Goal: Task Accomplishment & Management: Use online tool/utility

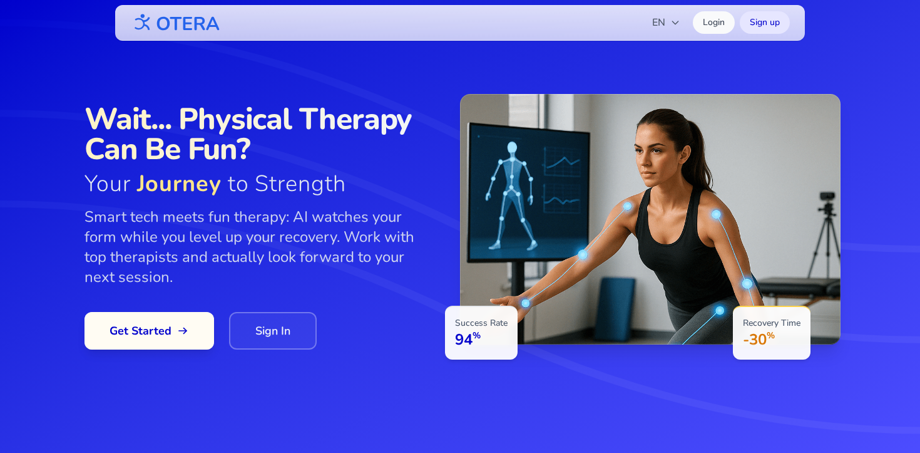
click at [182, 325] on icon at bounding box center [183, 330] width 13 height 13
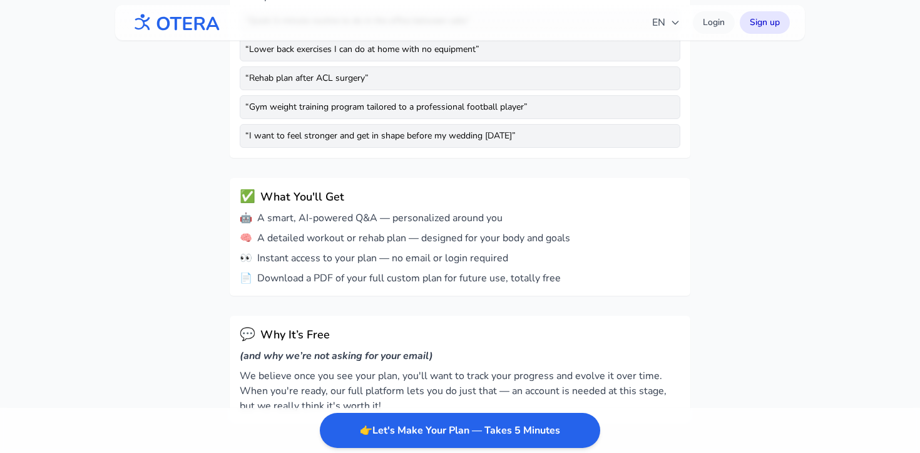
scroll to position [405, 0]
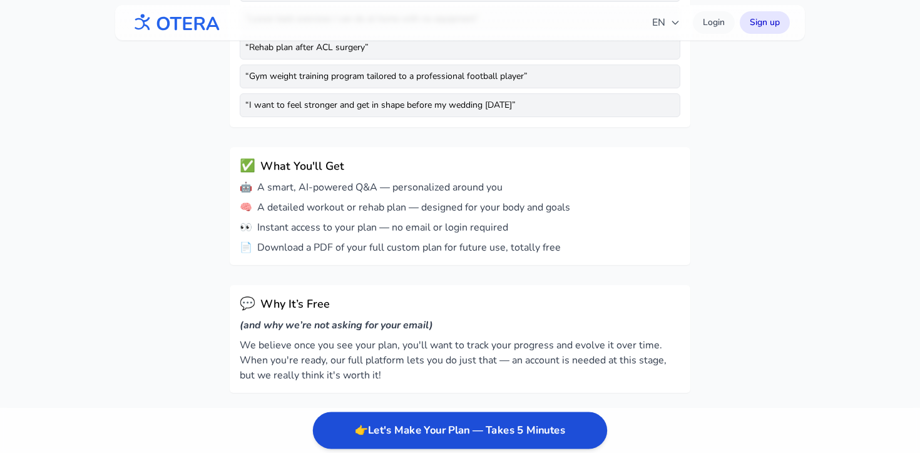
click at [475, 426] on button "👉 Let's Make Your Plan — Takes 5 Minutes" at bounding box center [460, 430] width 294 height 37
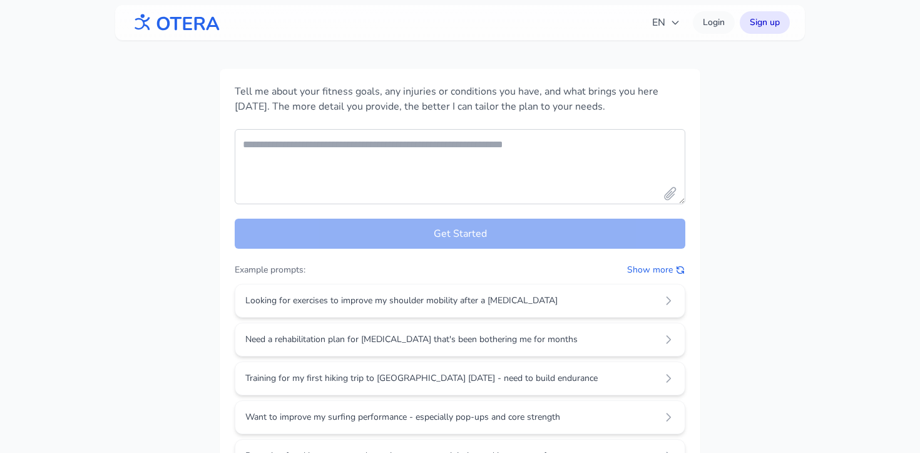
scroll to position [0, 0]
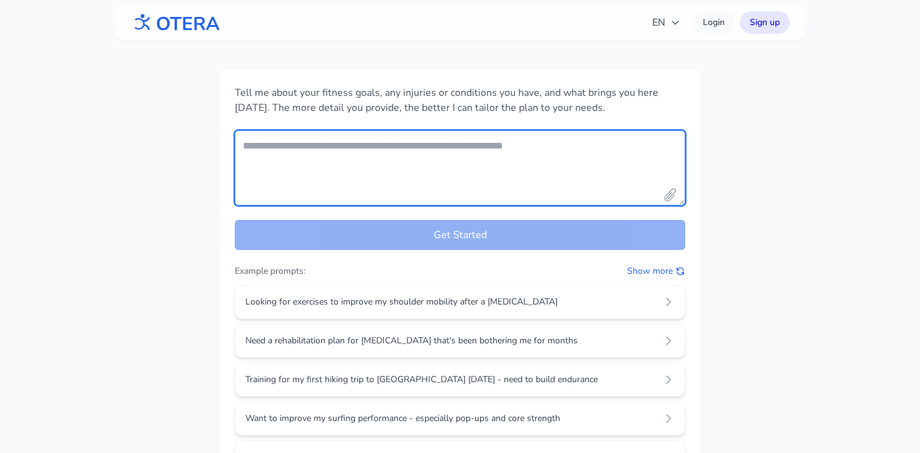
click at [432, 150] on textarea "Your fitness goals and conditions" at bounding box center [460, 167] width 451 height 75
click at [523, 174] on textarea "Your fitness goals and conditions" at bounding box center [460, 167] width 451 height 75
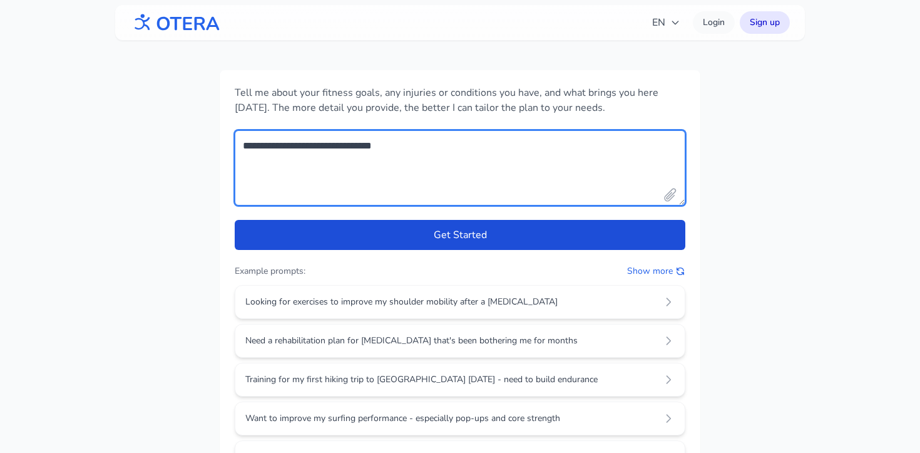
type textarea "**********"
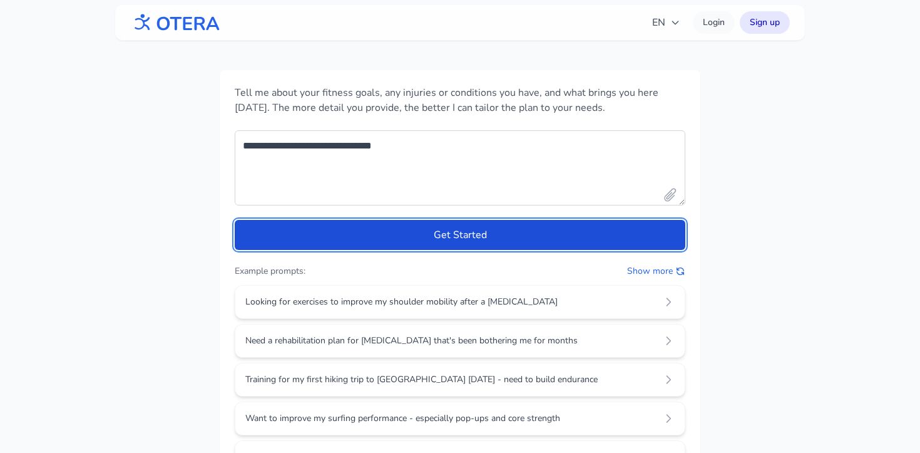
click at [584, 232] on button "Get Started" at bounding box center [460, 235] width 451 height 30
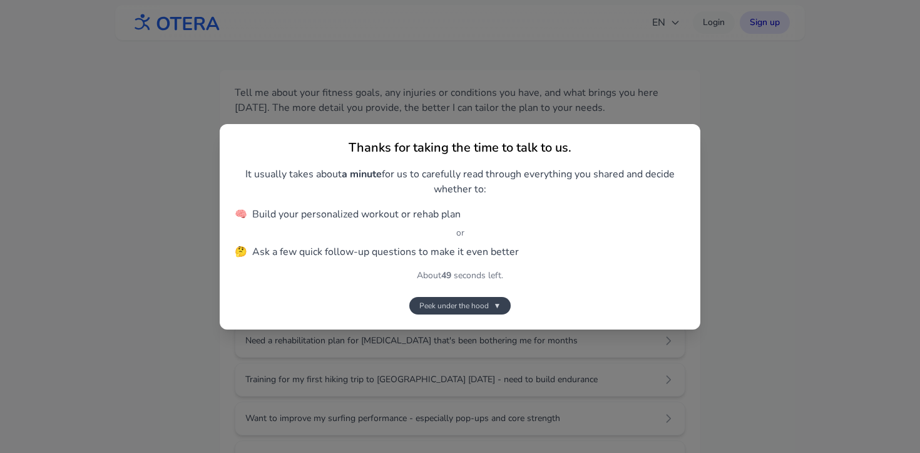
click at [486, 302] on span "Peek under the hood" at bounding box center [453, 305] width 69 height 10
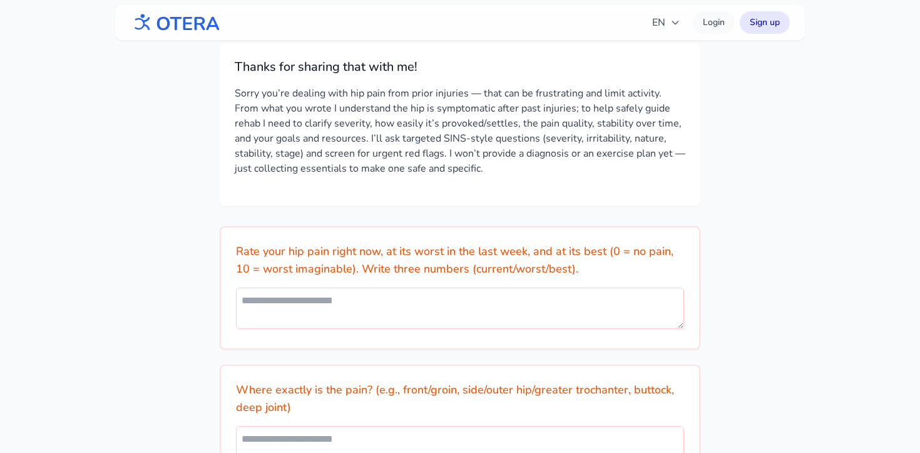
scroll to position [39, 0]
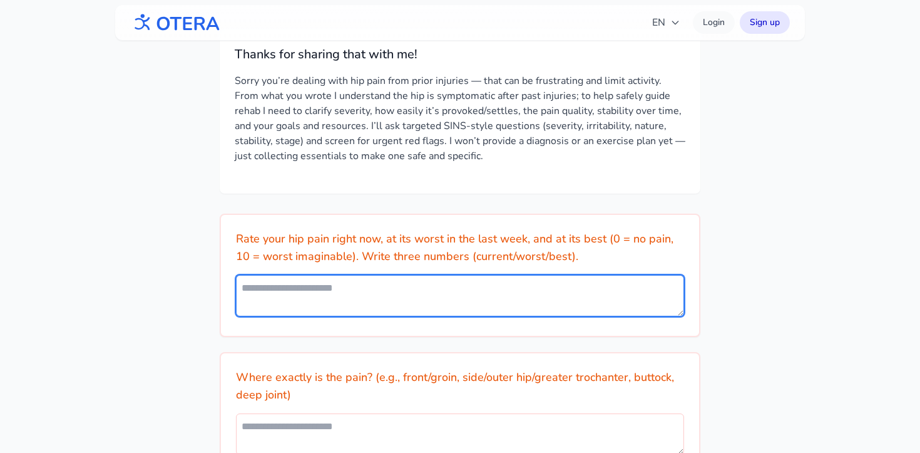
click at [381, 297] on textarea at bounding box center [460, 295] width 448 height 41
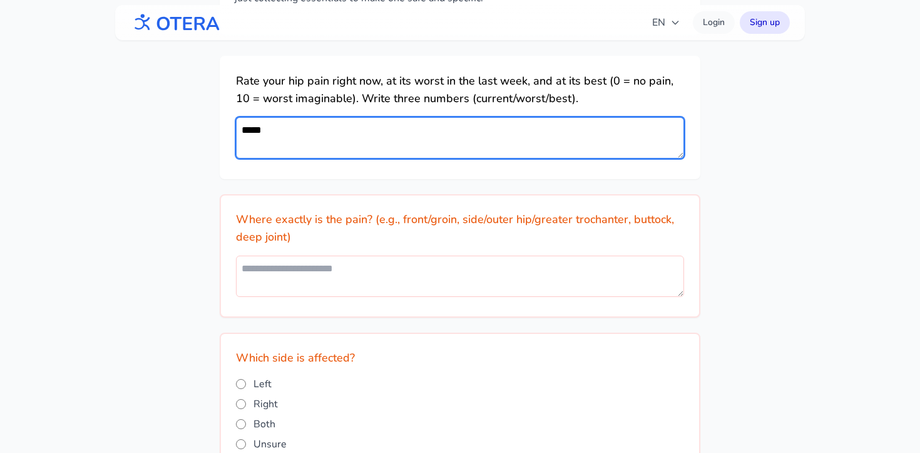
scroll to position [211, 0]
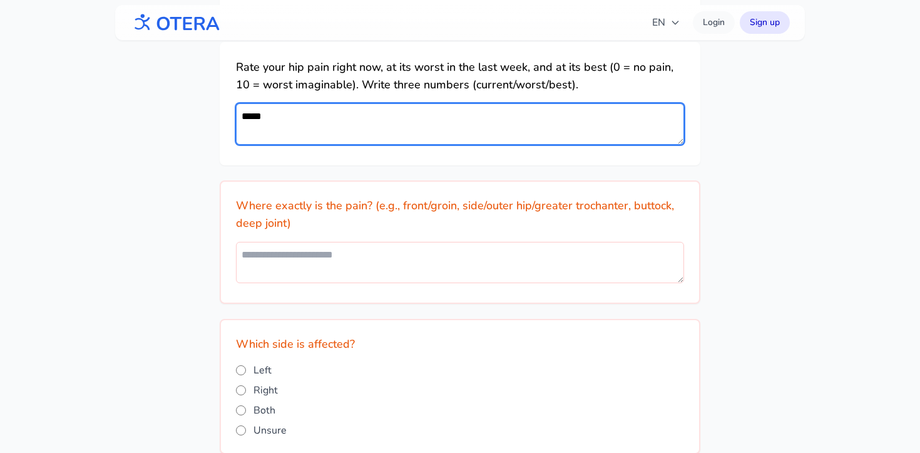
type textarea "*****"
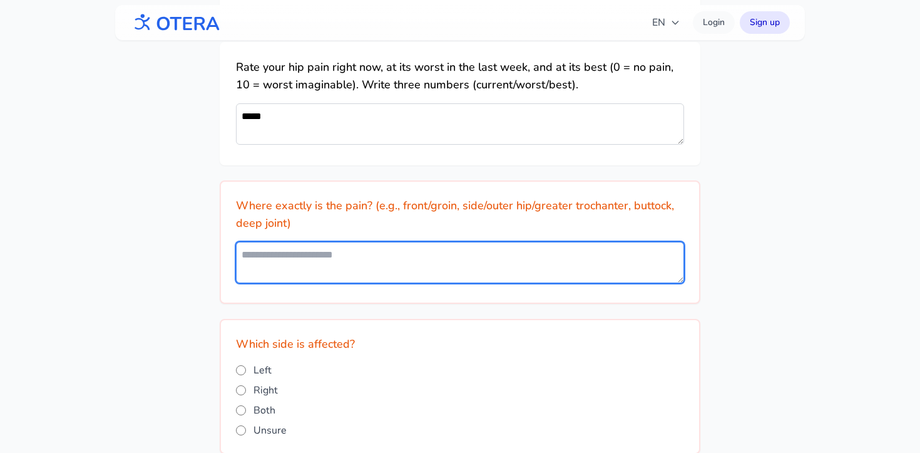
click at [512, 261] on textarea at bounding box center [460, 262] width 448 height 41
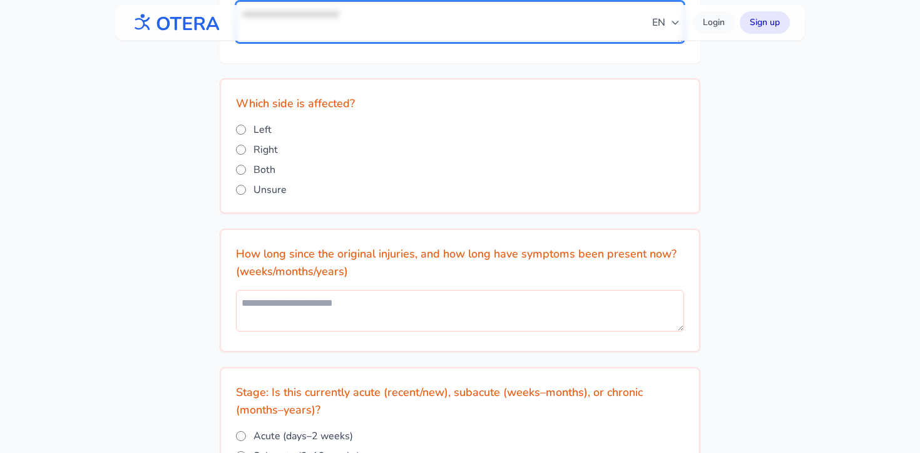
scroll to position [453, 0]
type textarea "**********"
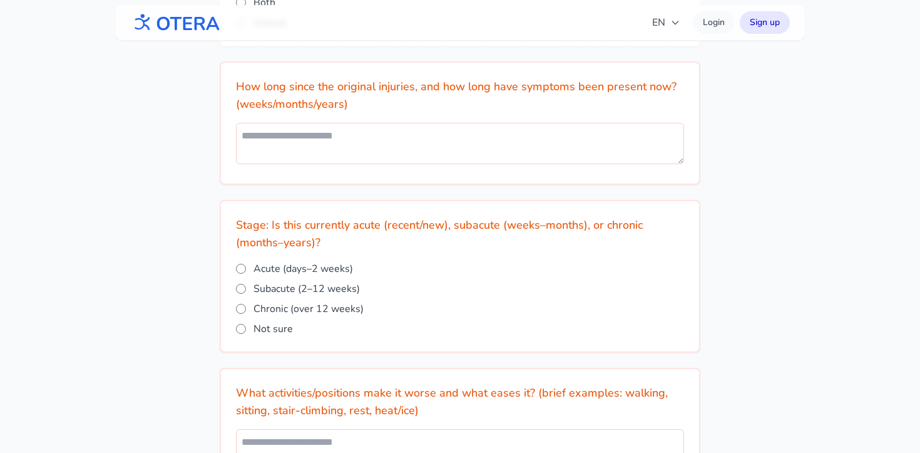
scroll to position [619, 0]
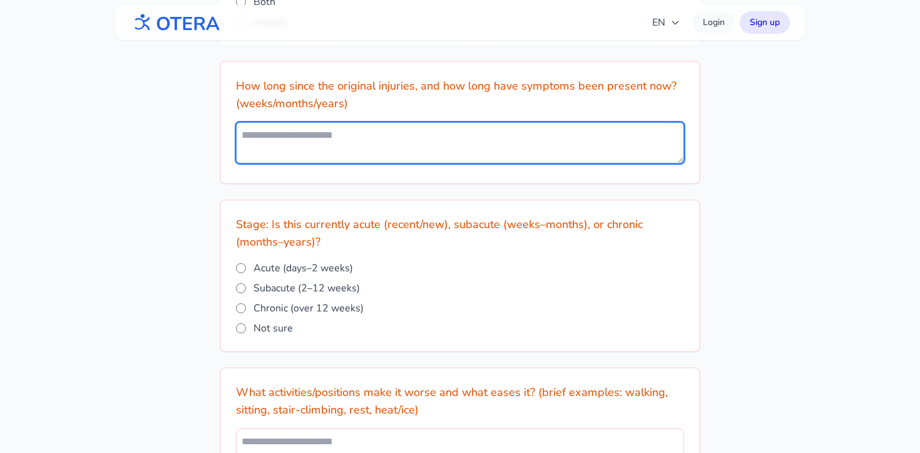
click at [369, 143] on textarea at bounding box center [460, 142] width 448 height 41
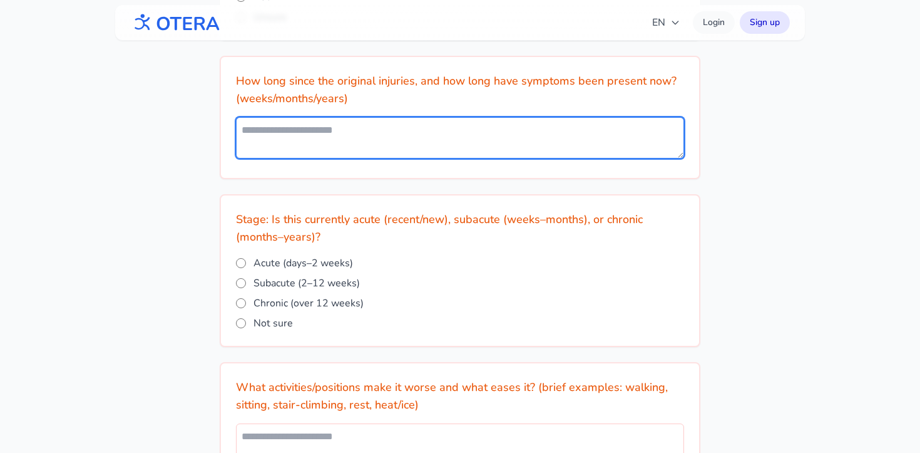
scroll to position [625, 0]
click at [366, 133] on textarea at bounding box center [460, 136] width 448 height 41
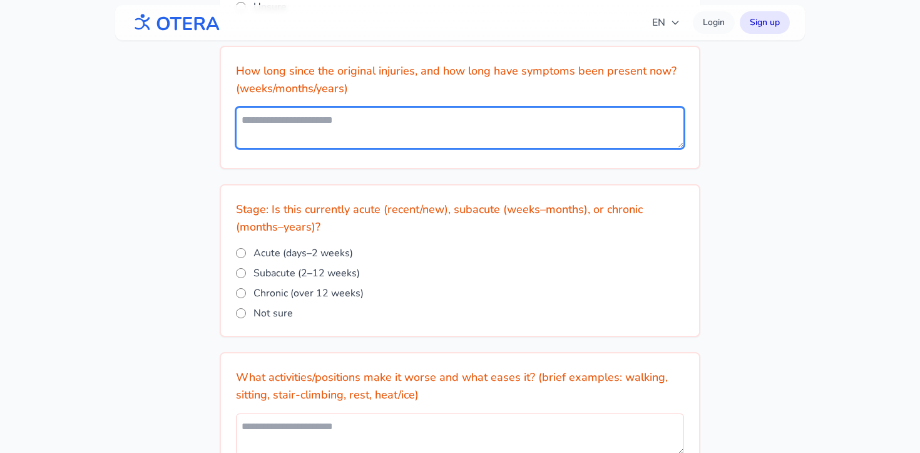
scroll to position [632, 0]
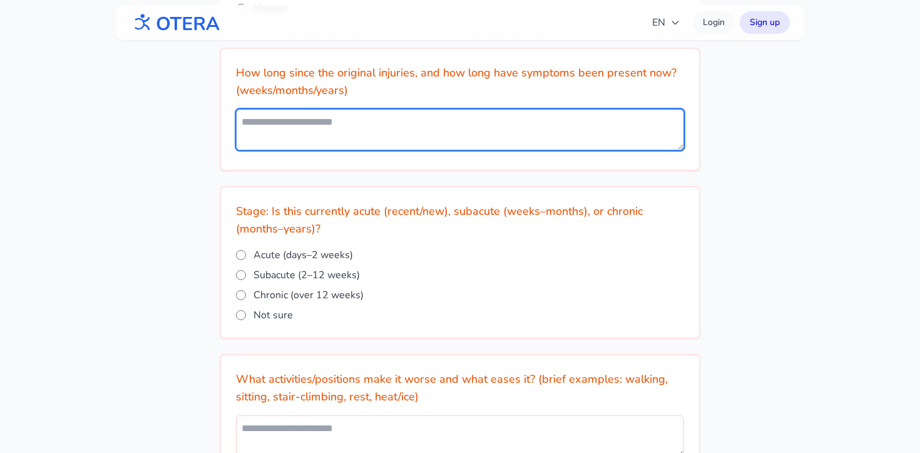
type textarea "*"
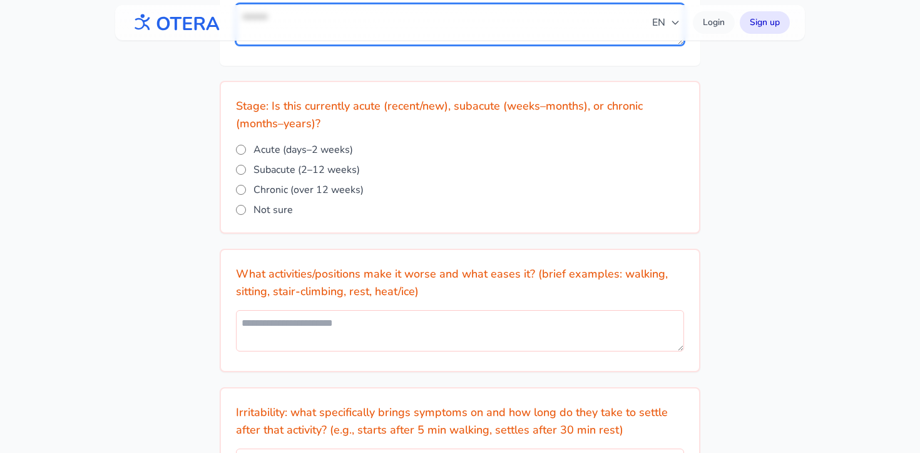
scroll to position [742, 0]
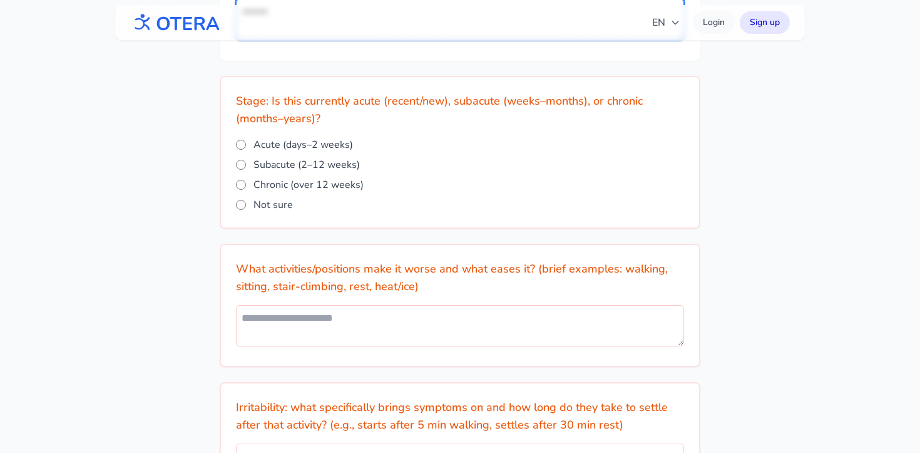
type textarea "*******"
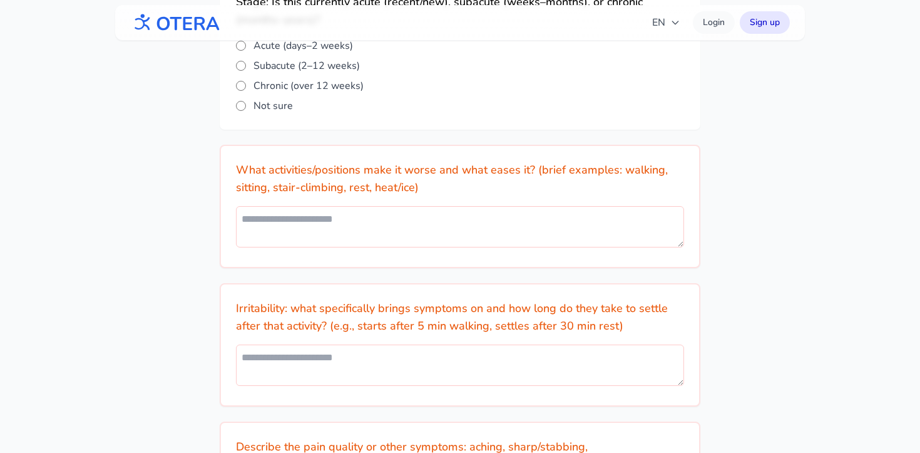
scroll to position [925, 0]
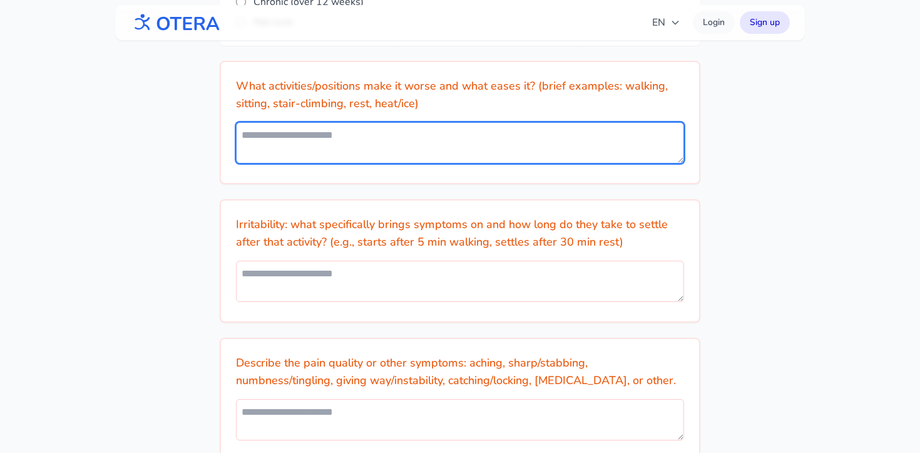
click at [389, 137] on textarea at bounding box center [460, 142] width 448 height 41
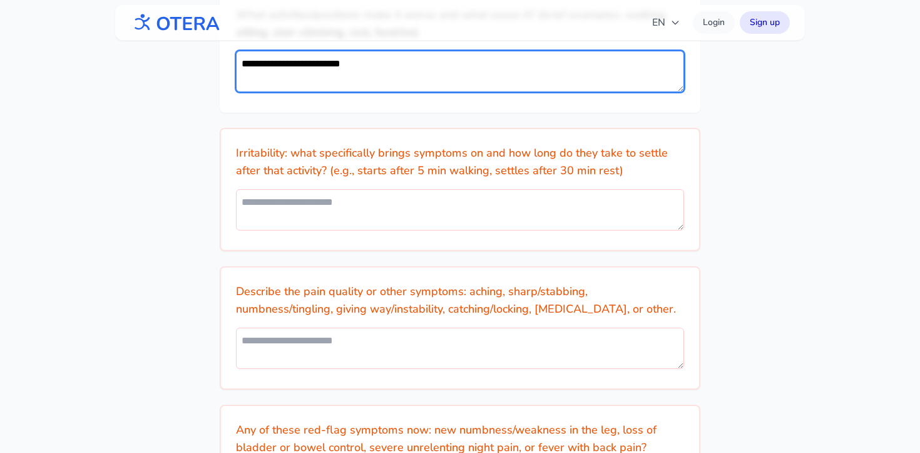
scroll to position [998, 0]
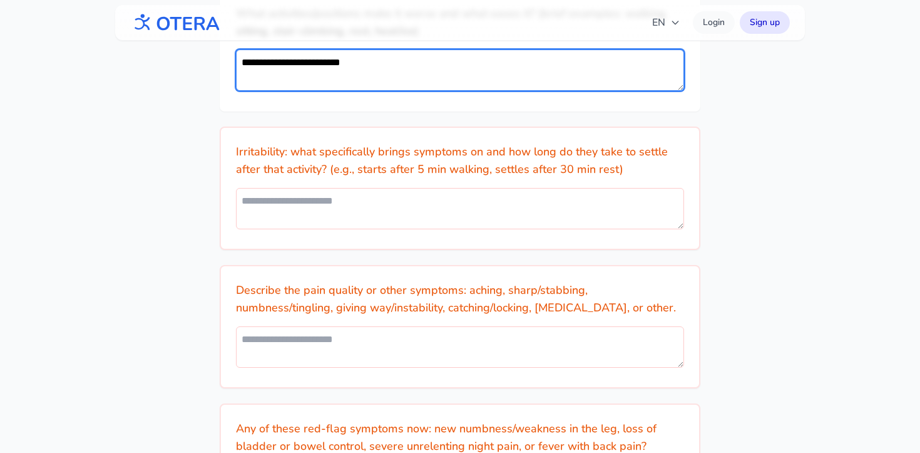
type textarea "**********"
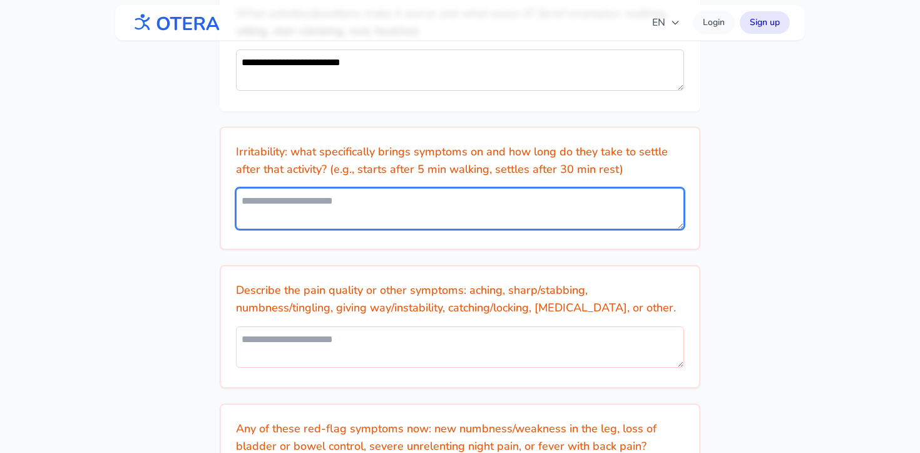
click at [426, 208] on textarea at bounding box center [460, 208] width 448 height 41
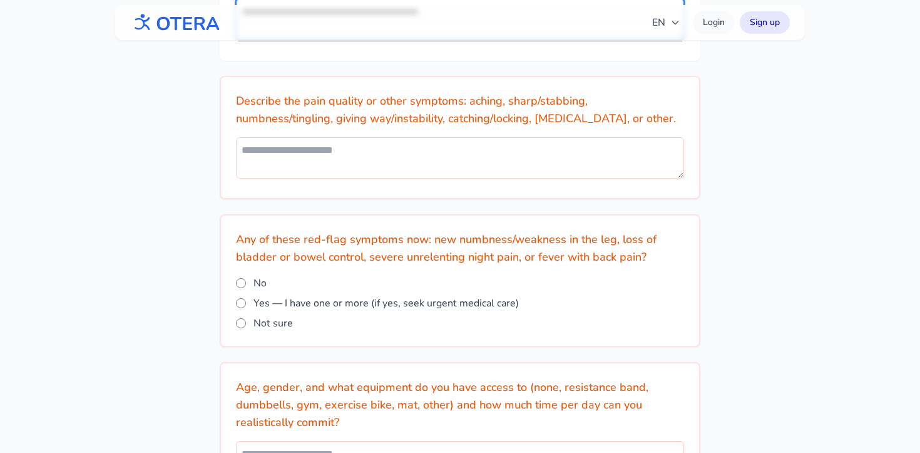
scroll to position [1197, 0]
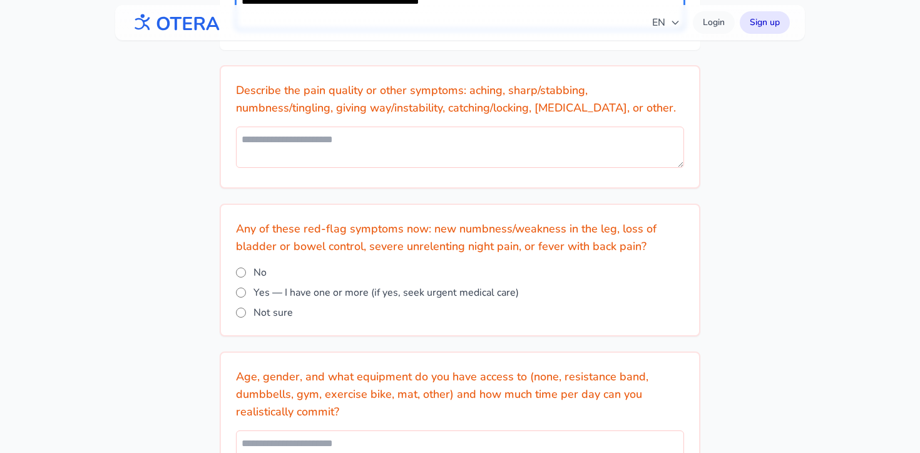
type textarea "**********"
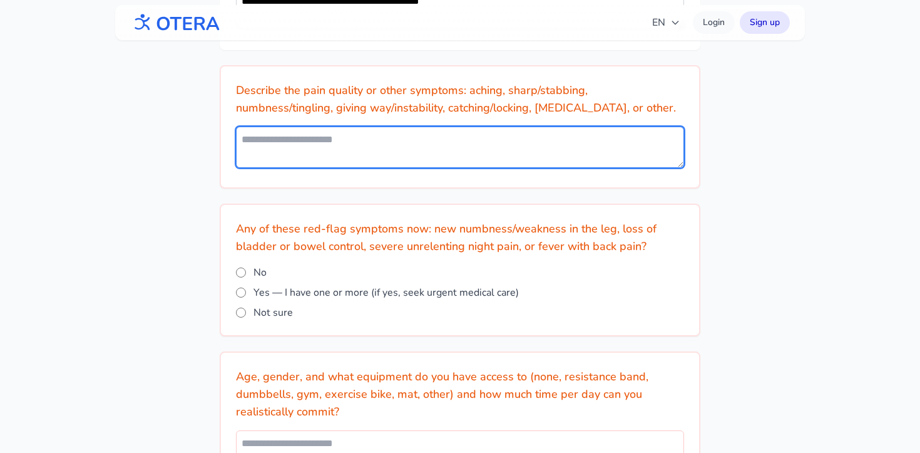
click at [399, 153] on textarea at bounding box center [460, 146] width 448 height 41
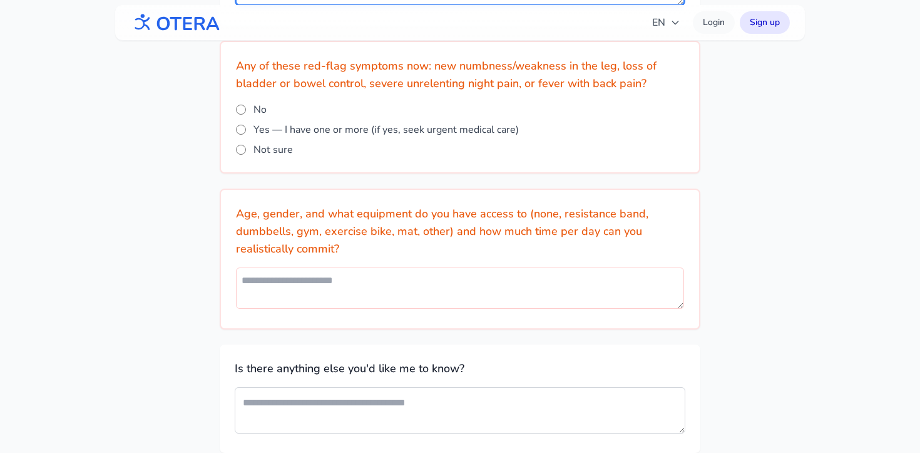
scroll to position [1363, 0]
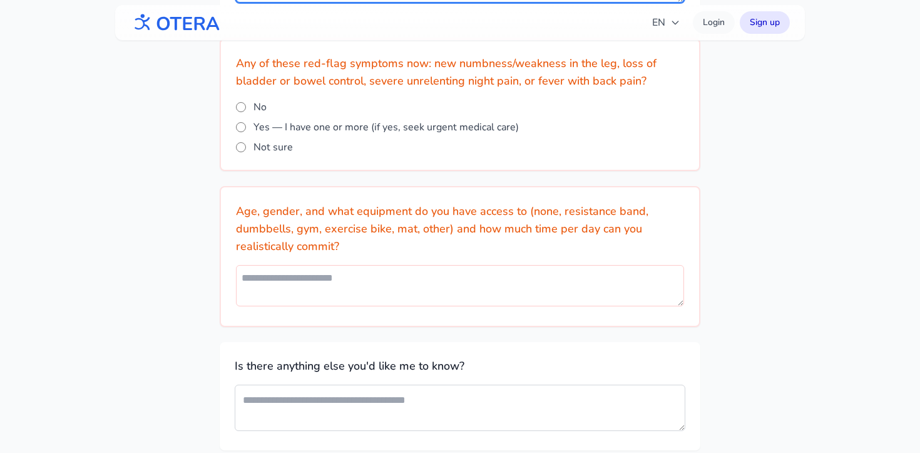
type textarea "**********"
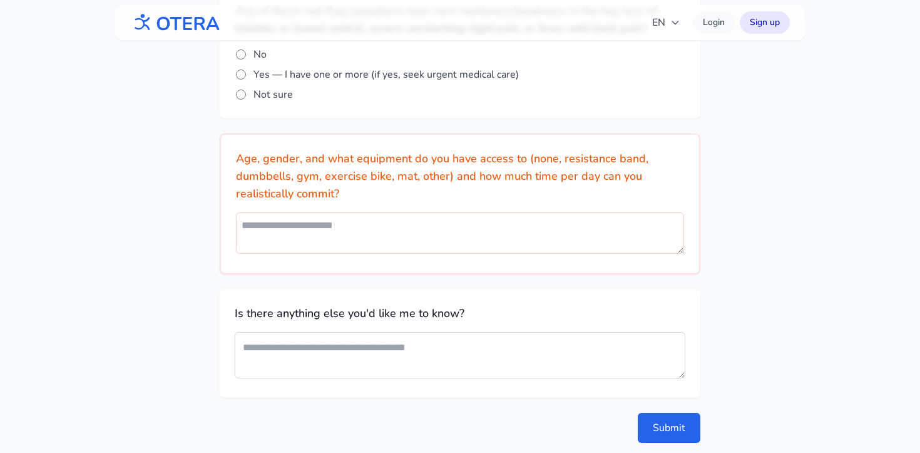
scroll to position [1416, 0]
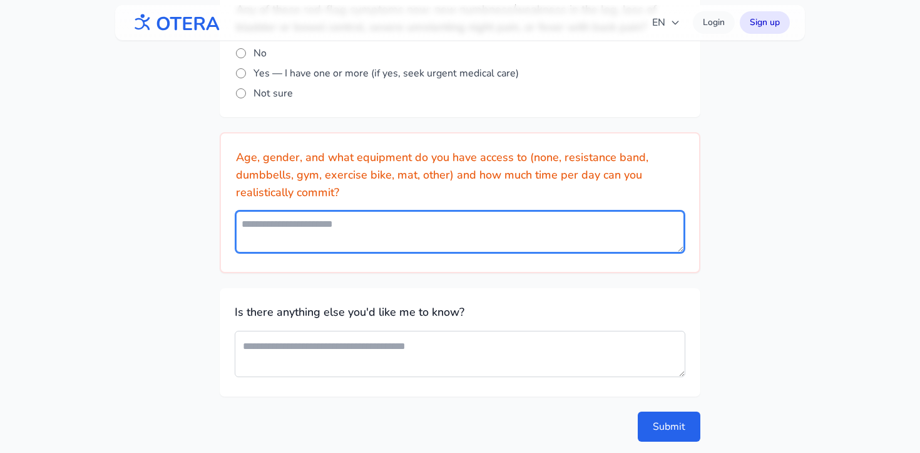
click at [408, 230] on textarea at bounding box center [460, 231] width 448 height 41
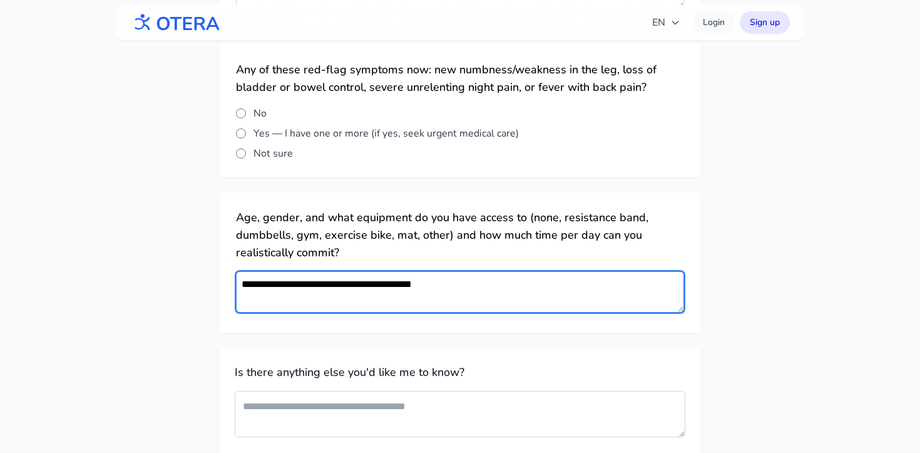
scroll to position [1455, 0]
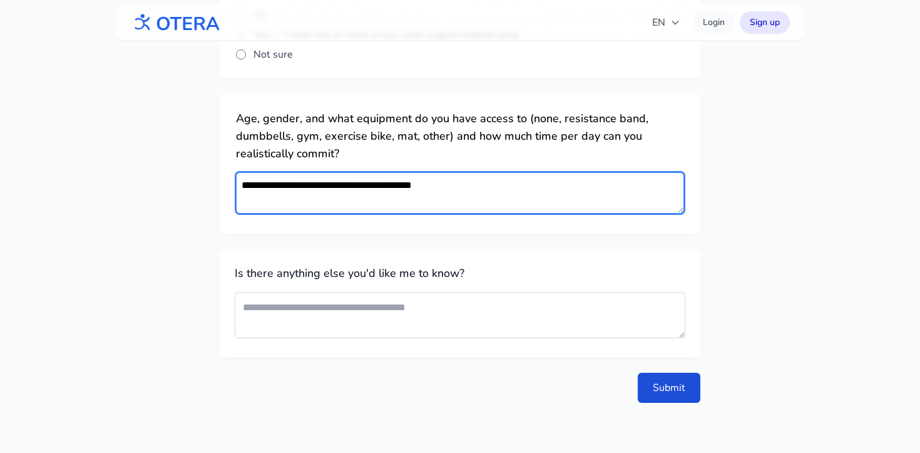
type textarea "**********"
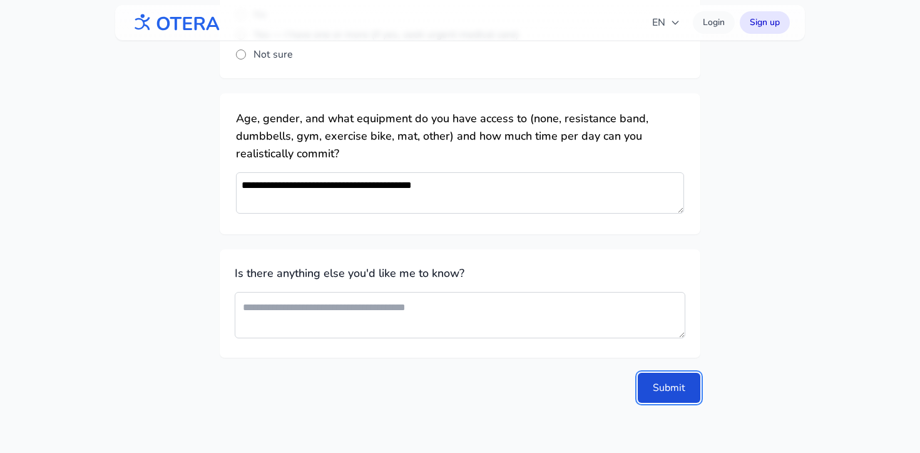
click at [674, 381] on button "Submit" at bounding box center [669, 387] width 63 height 30
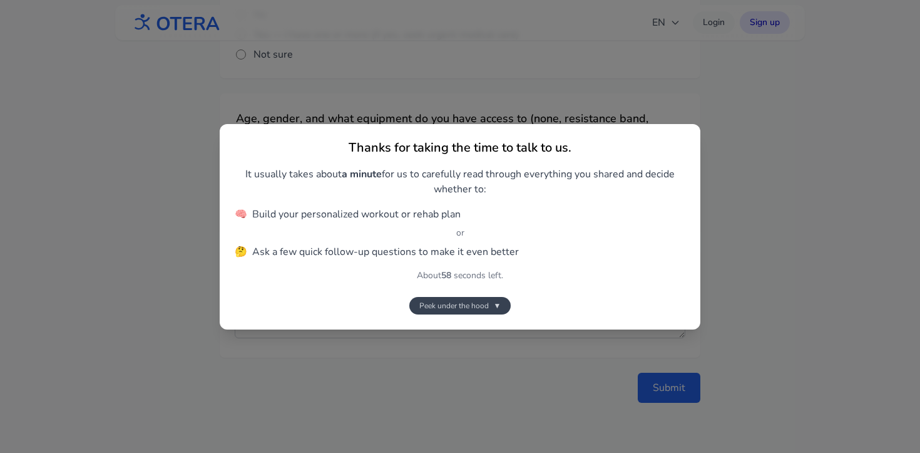
click at [489, 301] on button "Peek under the hood ▼" at bounding box center [460, 306] width 102 height 18
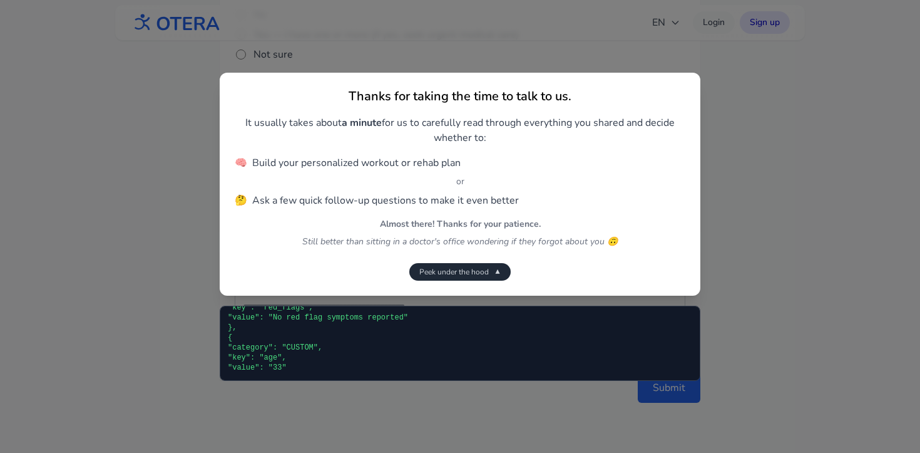
scroll to position [5643, 0]
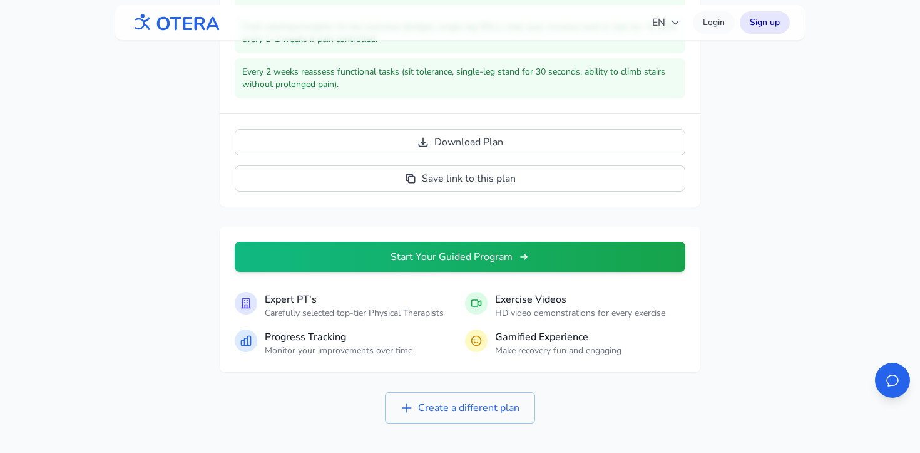
scroll to position [3015, 0]
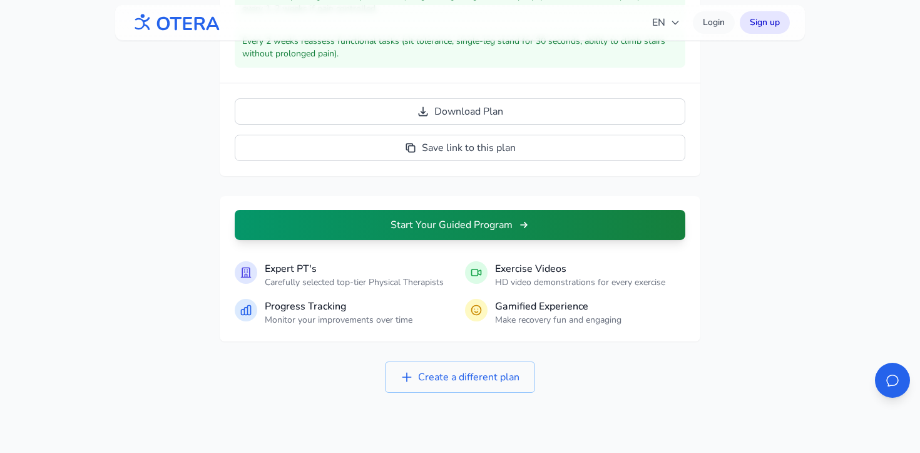
click at [543, 232] on button "Start Your Guided Program" at bounding box center [460, 225] width 451 height 30
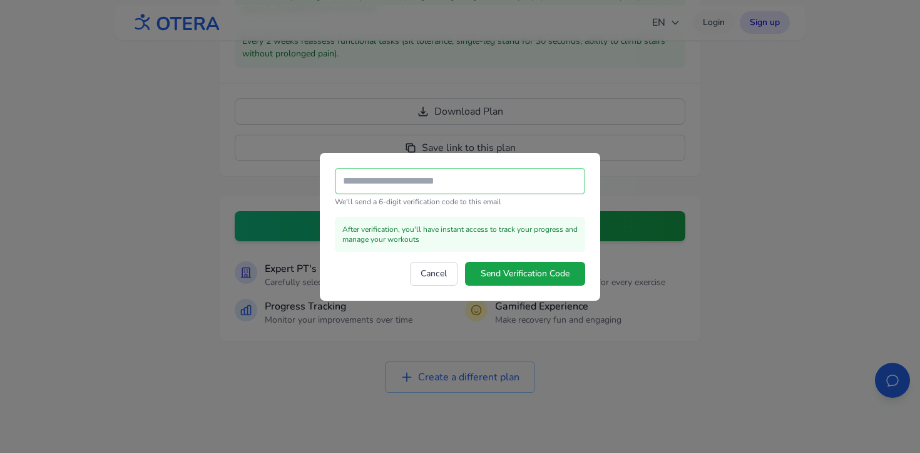
click at [404, 178] on input "email" at bounding box center [460, 181] width 250 height 26
type input "**********"
click at [576, 253] on form "**********" at bounding box center [460, 227] width 250 height 118
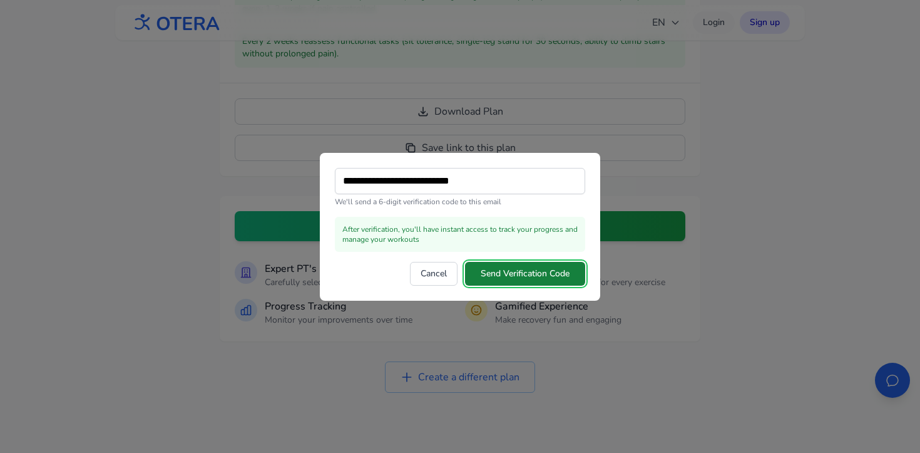
click at [547, 271] on button "Send Verification Code" at bounding box center [525, 274] width 120 height 24
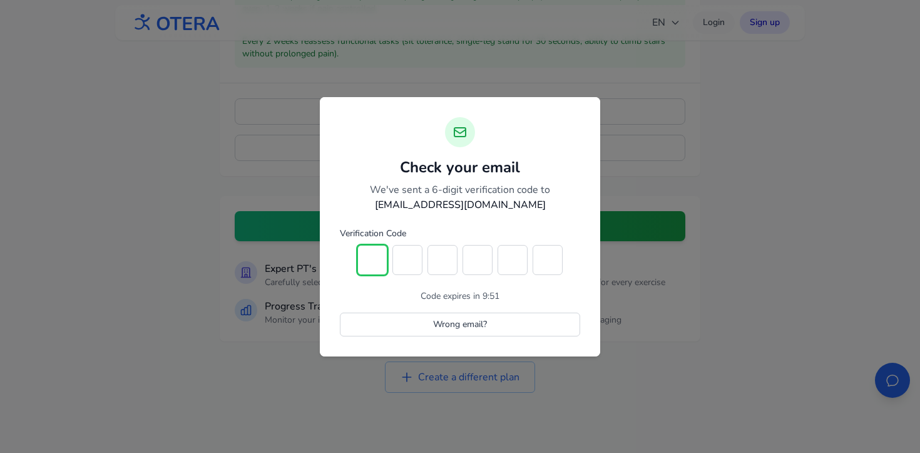
click at [371, 257] on input "text" at bounding box center [372, 260] width 30 height 30
type input "*"
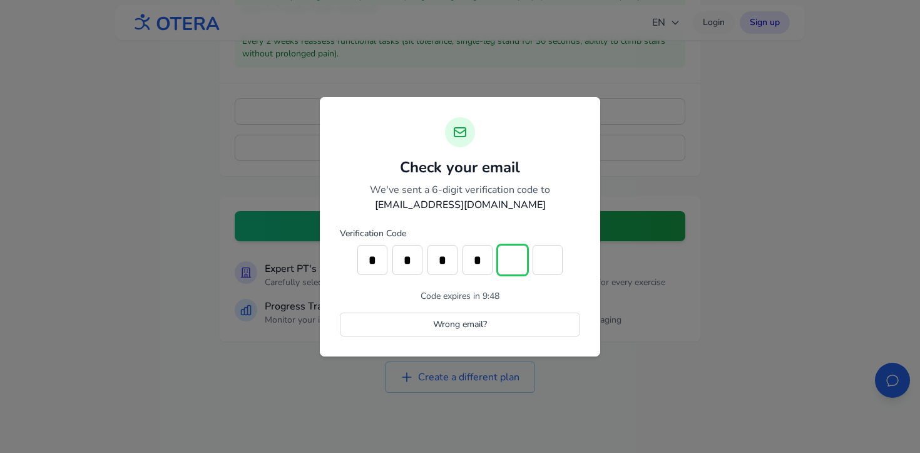
type input "*"
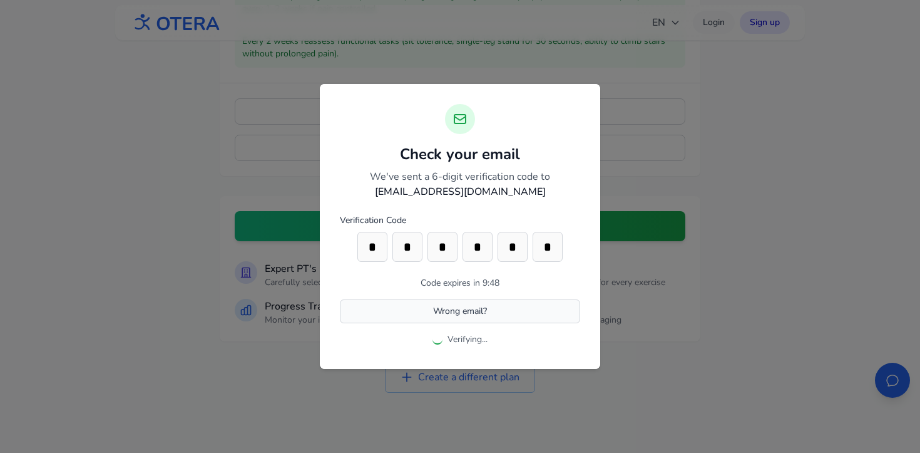
scroll to position [40, 0]
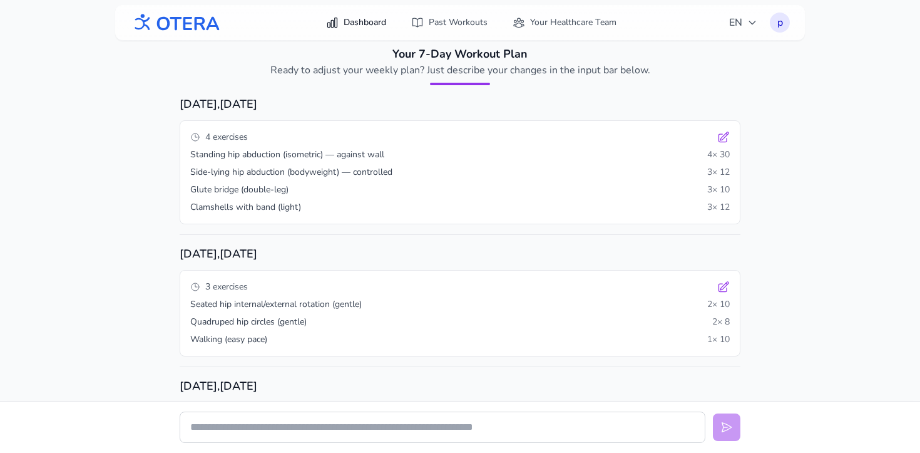
click at [358, 22] on link "Dashboard" at bounding box center [356, 22] width 75 height 23
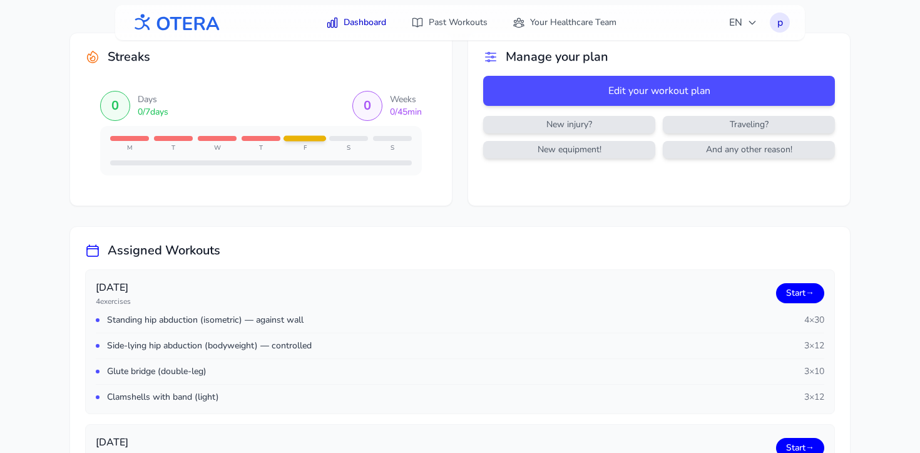
scroll to position [18, 0]
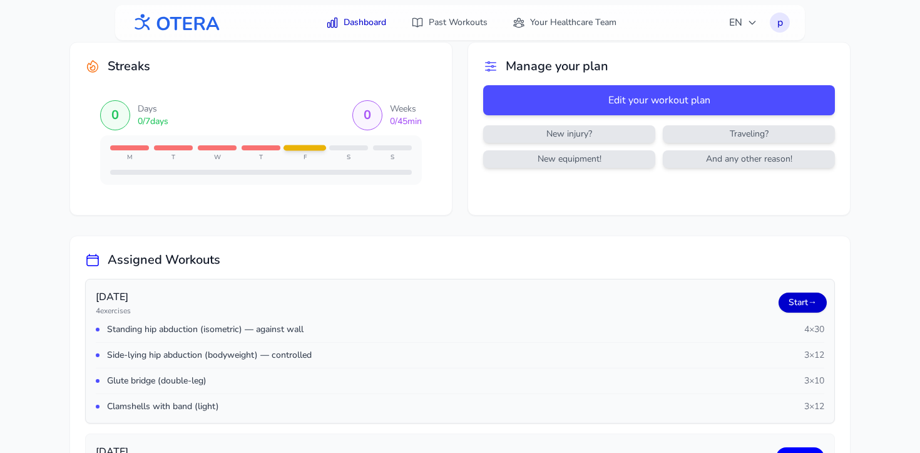
click at [799, 300] on link "Start →" at bounding box center [803, 302] width 48 height 20
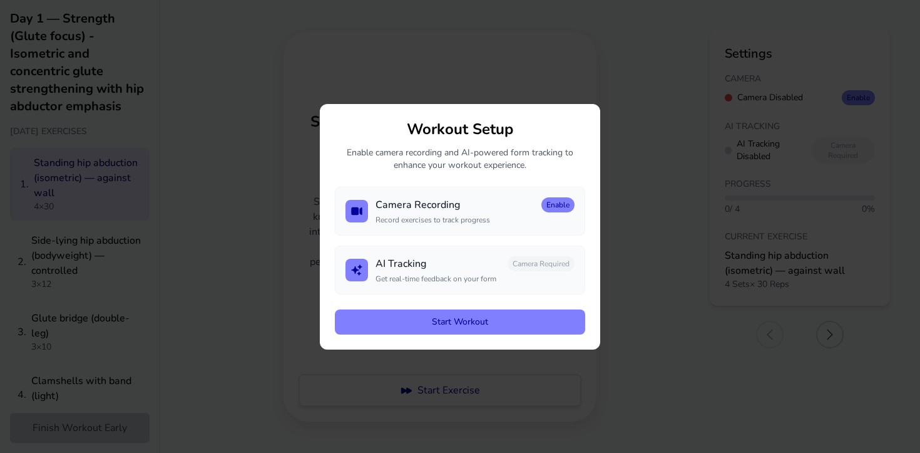
click at [394, 270] on h3 "AI Tracking" at bounding box center [401, 263] width 51 height 15
click at [500, 334] on div "Workout Setup Enable camera recording and AI-powered form tracking to enhance y…" at bounding box center [460, 226] width 280 height 245
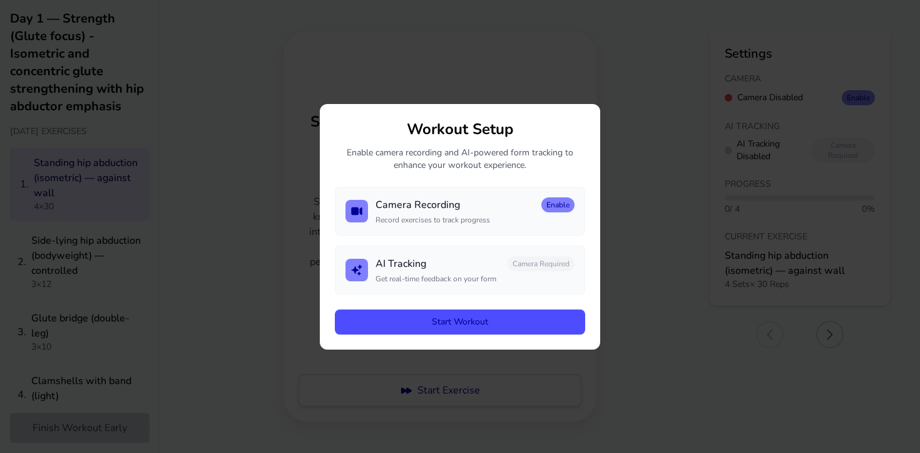
click at [504, 317] on button "Start Workout" at bounding box center [460, 321] width 250 height 25
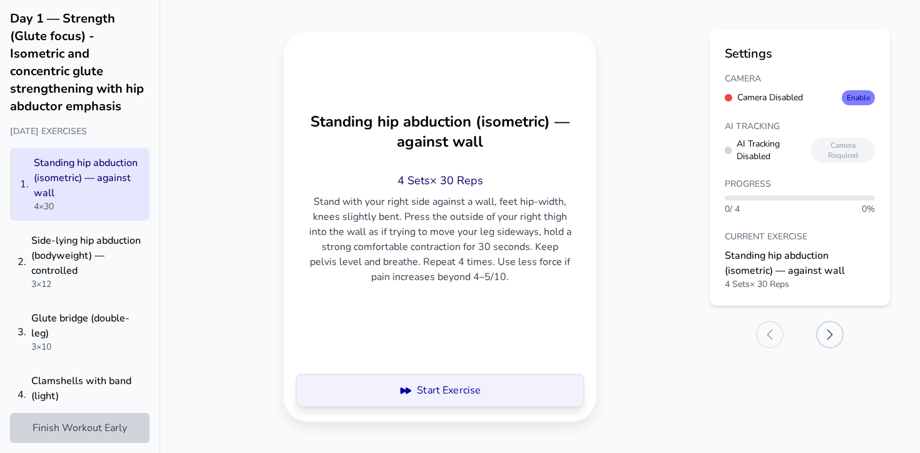
click at [462, 390] on button "Start Exercise" at bounding box center [440, 390] width 284 height 33
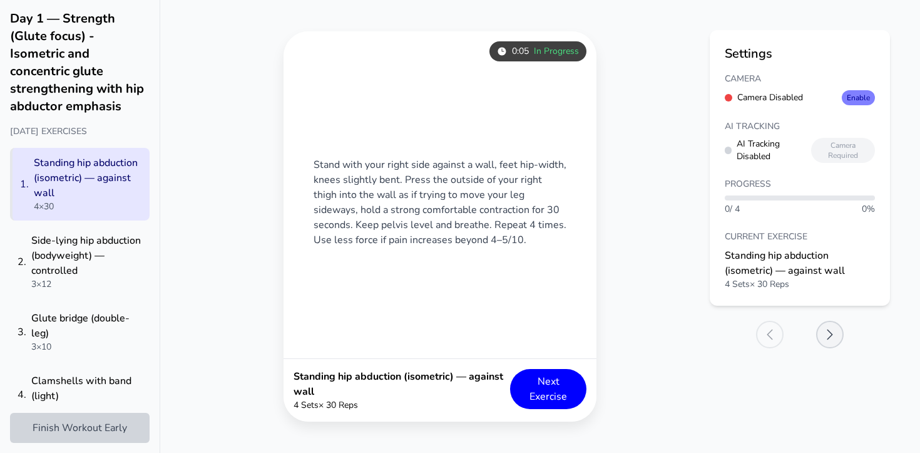
click at [831, 330] on icon at bounding box center [829, 334] width 15 height 15
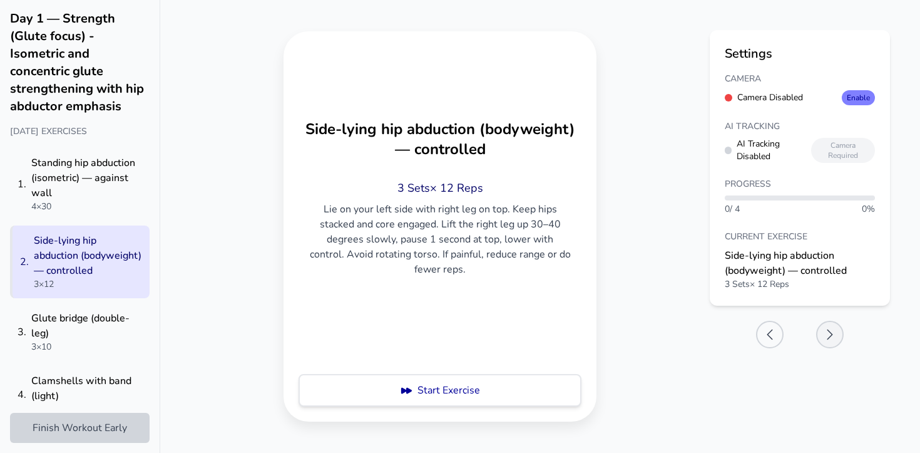
click at [831, 330] on icon at bounding box center [829, 334] width 15 height 15
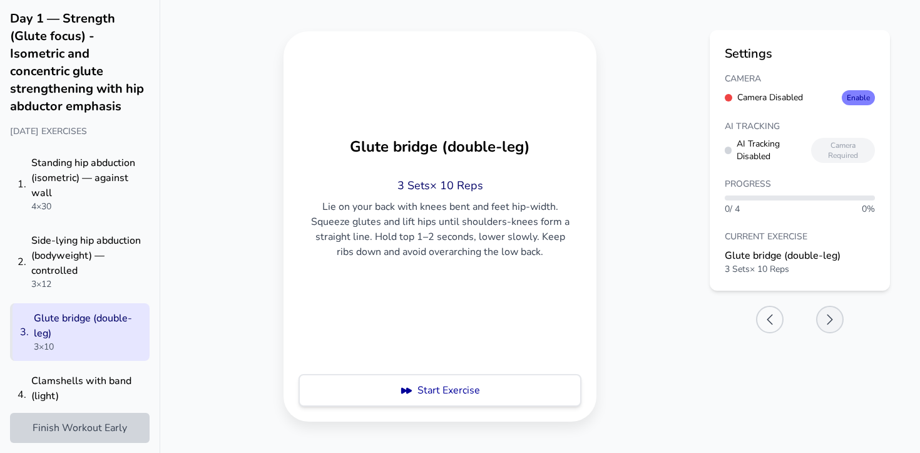
click at [831, 330] on button at bounding box center [830, 319] width 28 height 28
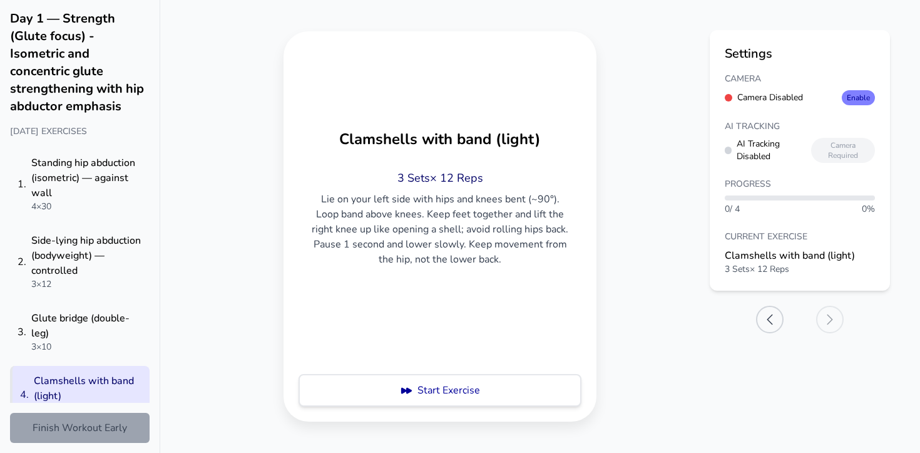
click at [118, 427] on button "Finish Workout Early" at bounding box center [80, 427] width 140 height 30
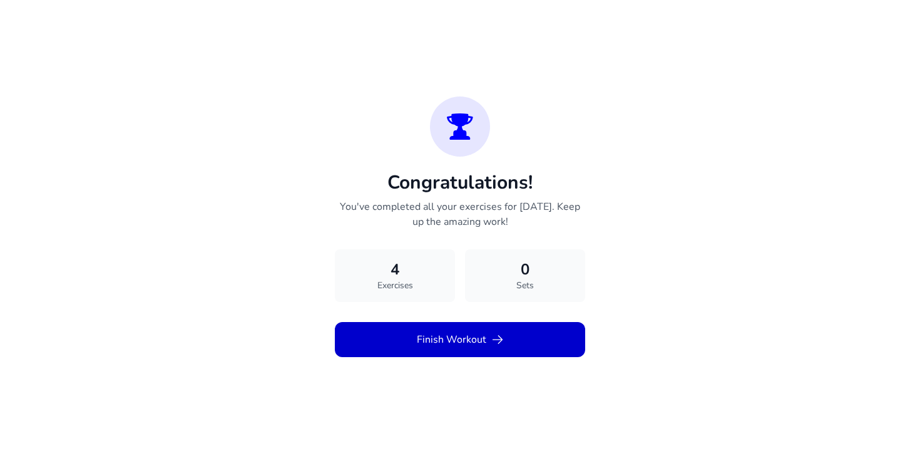
click at [516, 340] on button "Finish Workout" at bounding box center [460, 339] width 250 height 35
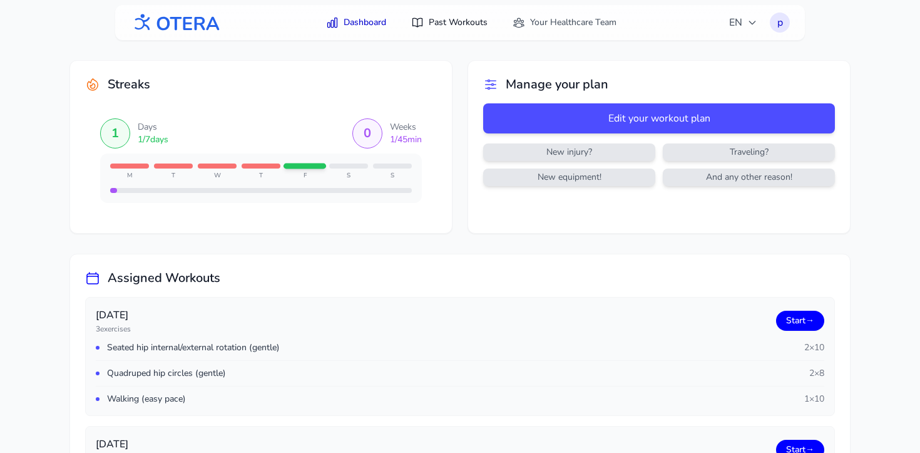
click at [451, 28] on link "Past Workouts" at bounding box center [449, 22] width 91 height 23
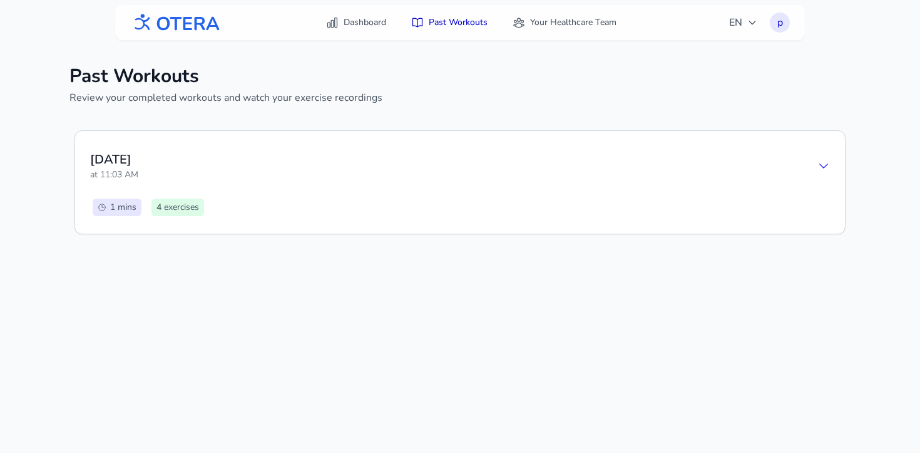
click at [827, 160] on icon at bounding box center [823, 166] width 13 height 13
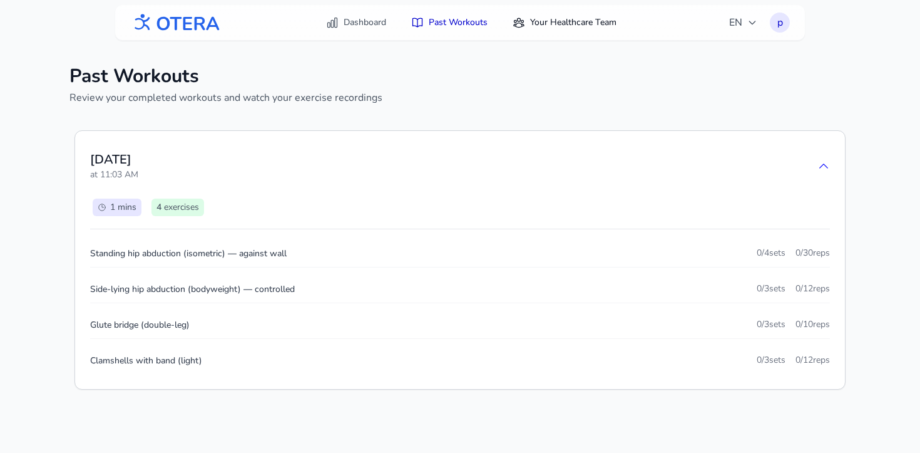
click at [586, 19] on link "Your Healthcare Team" at bounding box center [564, 22] width 119 height 23
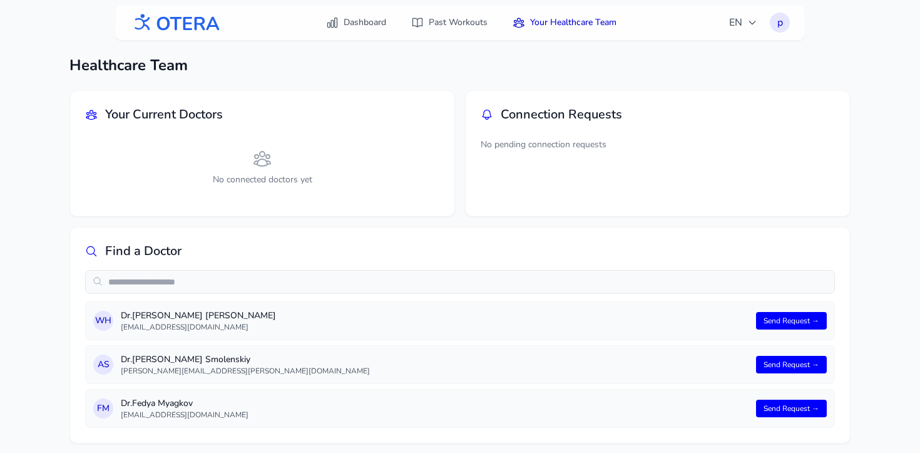
scroll to position [6, 0]
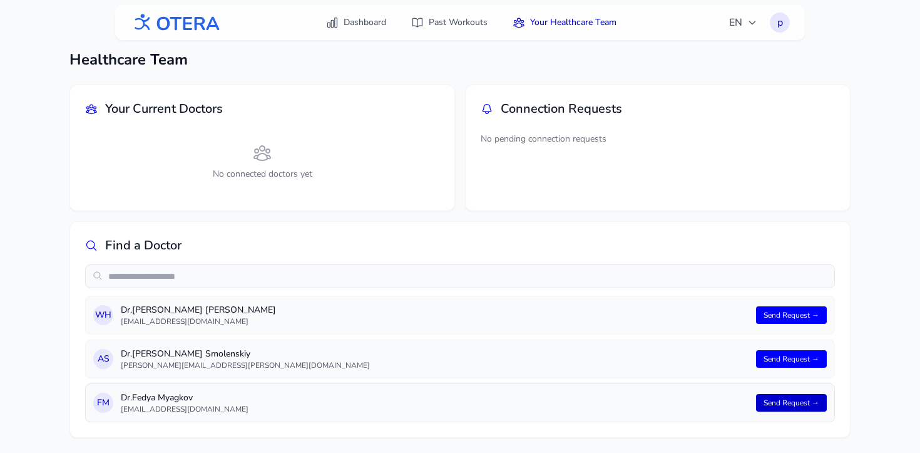
click at [789, 408] on button "Send Request →" at bounding box center [791, 403] width 71 height 18
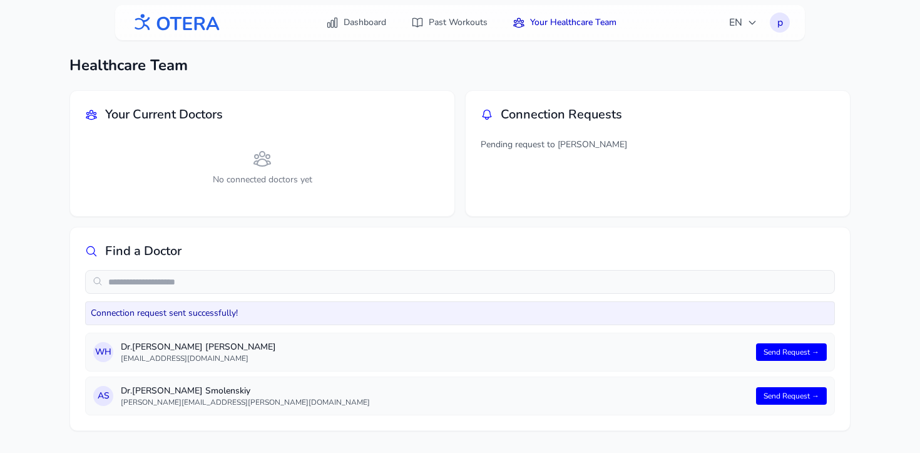
scroll to position [0, 0]
click at [357, 20] on link "Dashboard" at bounding box center [356, 22] width 75 height 23
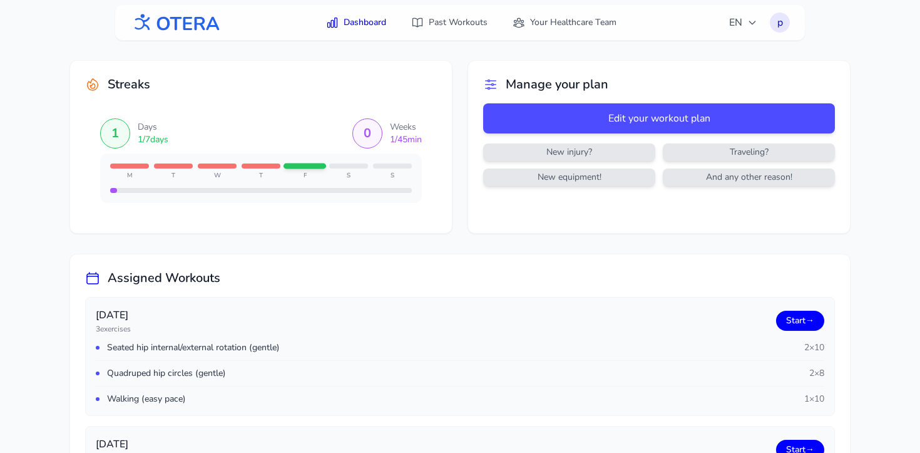
click at [789, 26] on button "p" at bounding box center [780, 23] width 20 height 20
click at [701, 68] on link "Logout" at bounding box center [720, 74] width 140 height 23
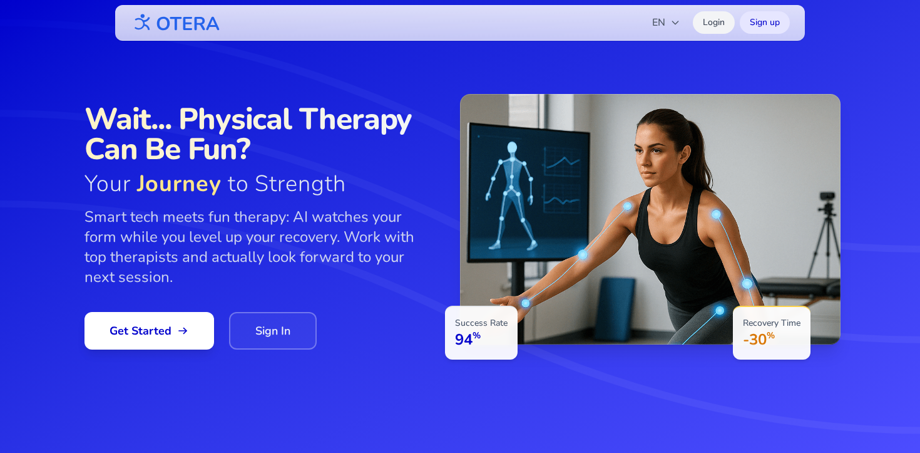
click at [715, 26] on link "Login" at bounding box center [714, 22] width 42 height 23
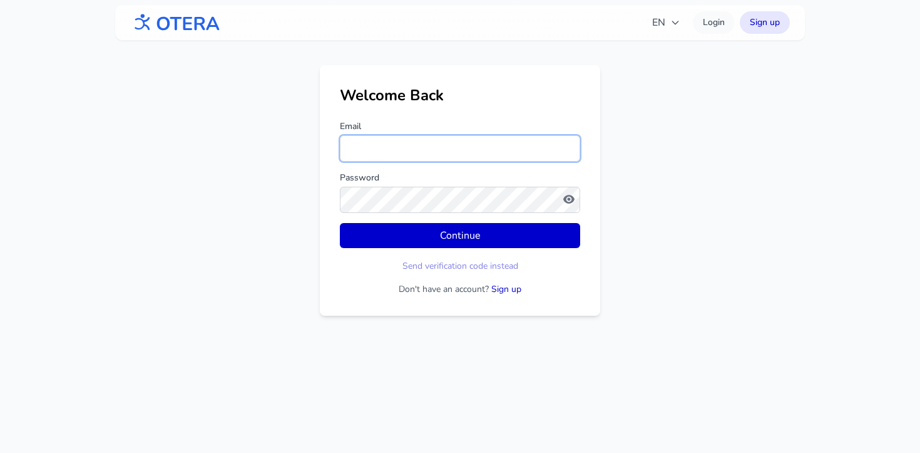
click at [468, 147] on input "Email" at bounding box center [460, 148] width 240 height 26
type input "**********"
click at [478, 266] on button "Send verification code instead" at bounding box center [460, 266] width 116 height 13
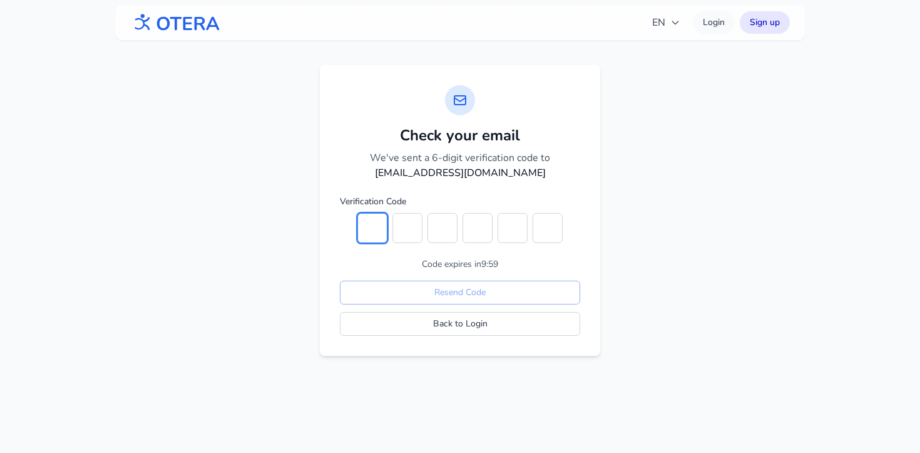
click at [364, 224] on input "text" at bounding box center [372, 228] width 30 height 30
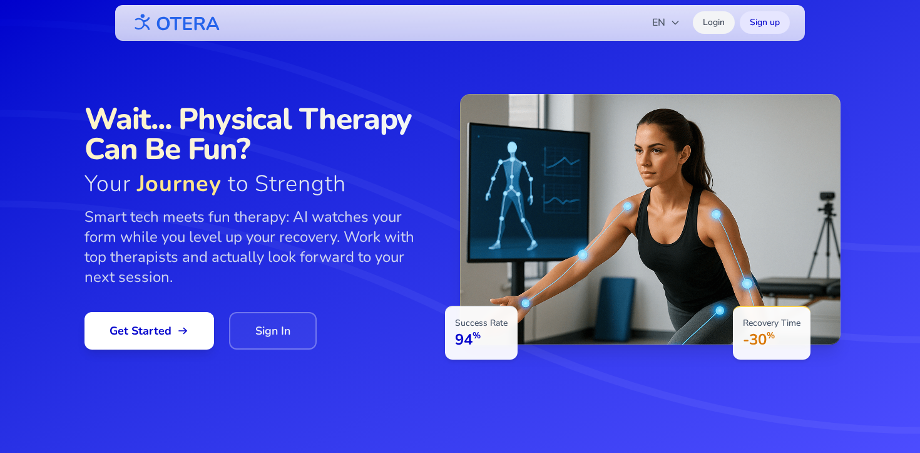
click at [712, 26] on link "Login" at bounding box center [714, 22] width 42 height 23
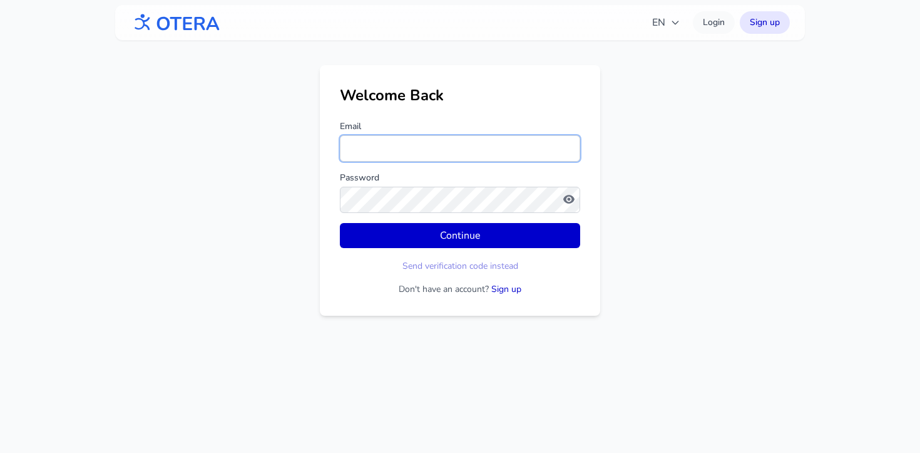
click at [427, 142] on input "Email" at bounding box center [460, 148] width 240 height 26
type input "**********"
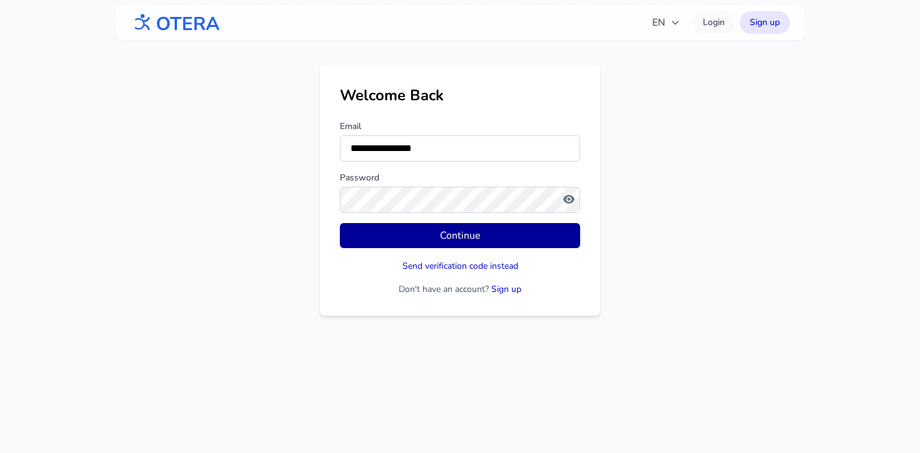
click at [429, 242] on button "Continue" at bounding box center [460, 235] width 240 height 25
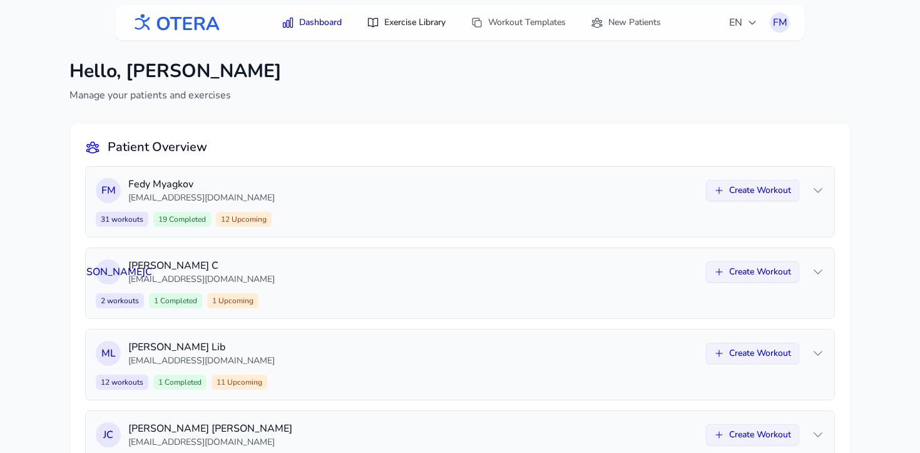
click at [423, 27] on link "Exercise Library" at bounding box center [406, 22] width 94 height 23
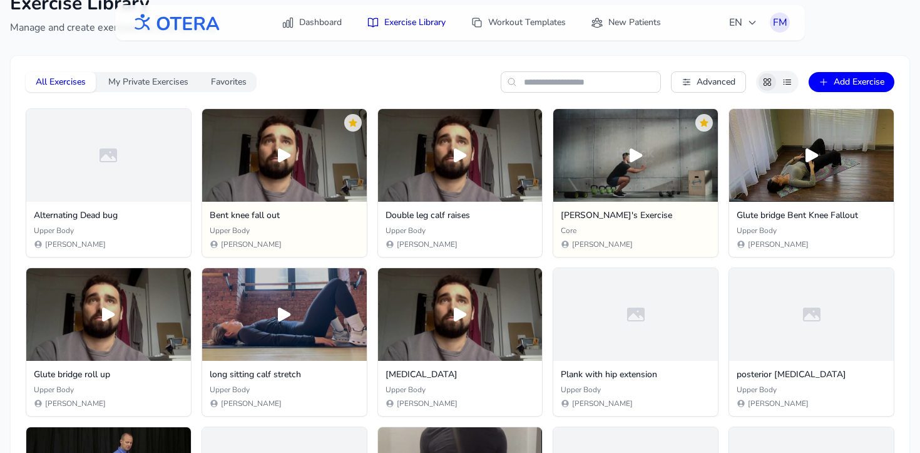
scroll to position [69, 0]
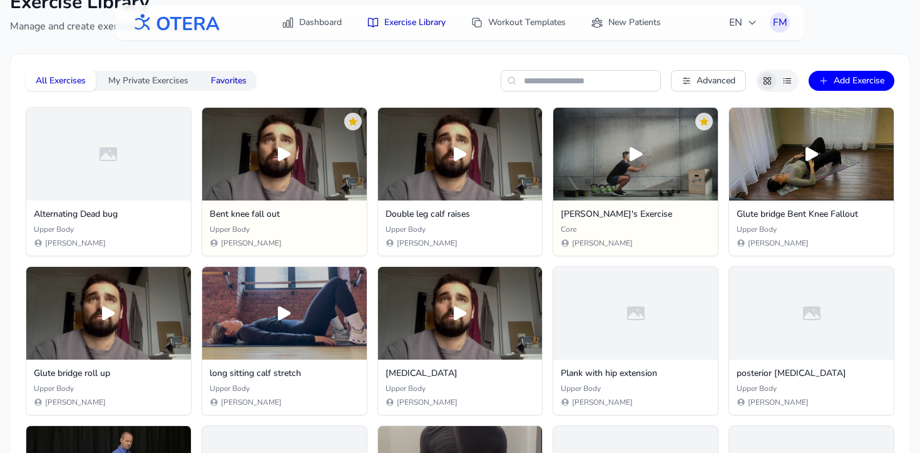
click at [233, 80] on button "Favorites" at bounding box center [229, 81] width 56 height 20
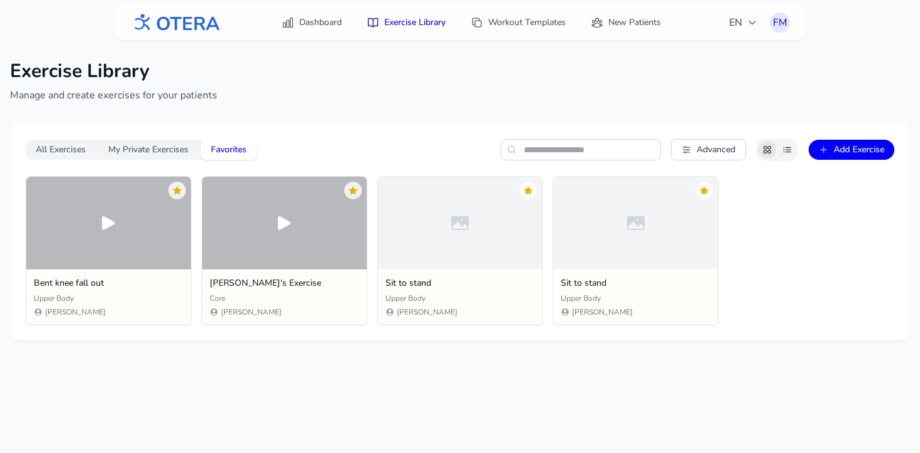
scroll to position [0, 0]
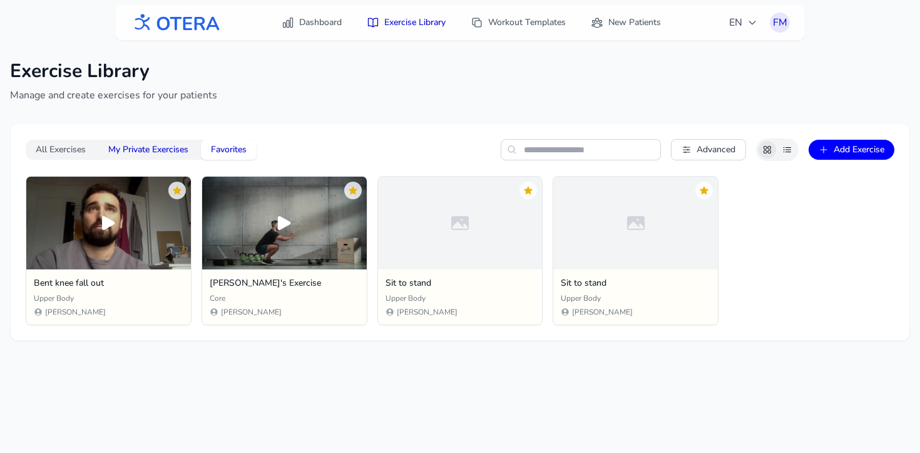
click at [161, 147] on button "My Private Exercises" at bounding box center [148, 150] width 100 height 20
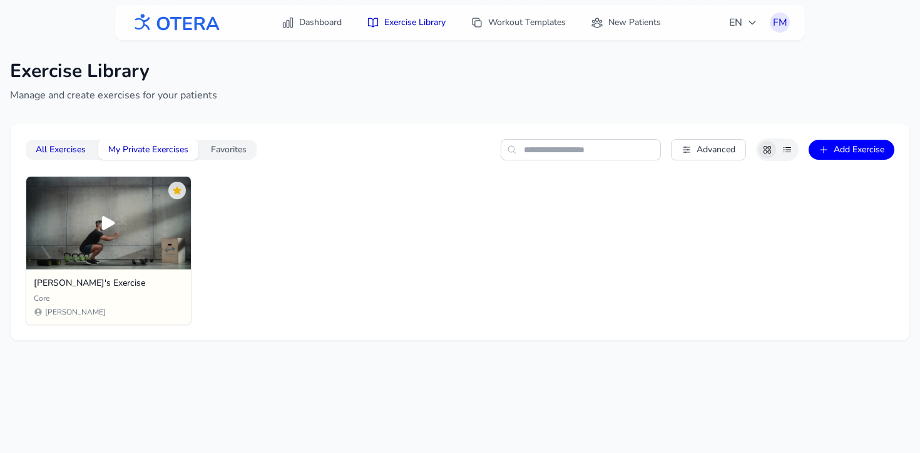
click at [76, 146] on button "All Exercises" at bounding box center [61, 150] width 70 height 20
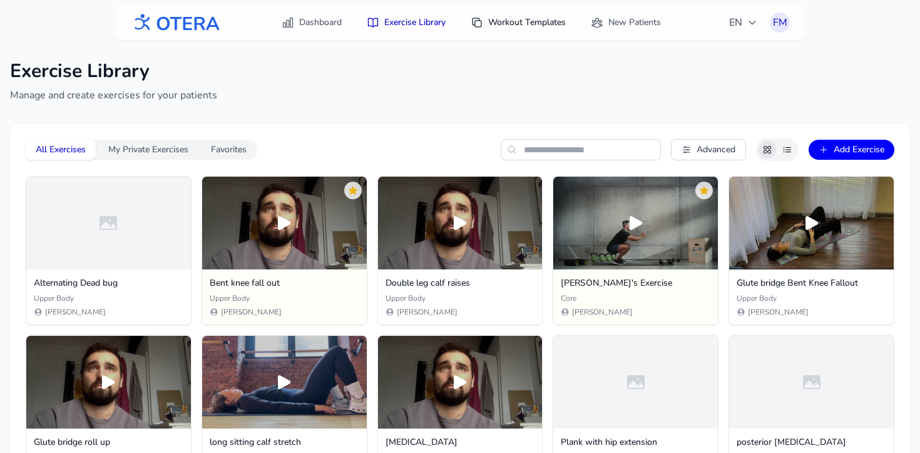
click at [520, 22] on link "Workout Templates" at bounding box center [518, 22] width 110 height 23
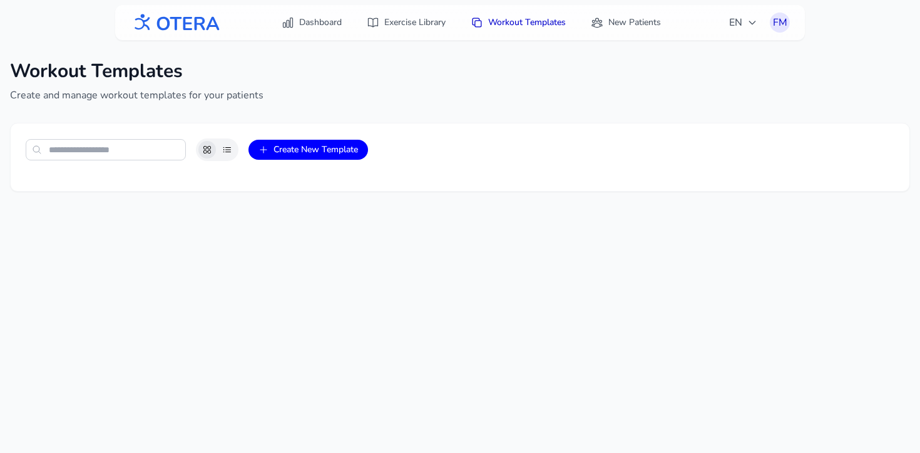
click at [226, 153] on icon at bounding box center [227, 150] width 10 height 10
click at [212, 150] on button at bounding box center [207, 150] width 18 height 18
click at [223, 148] on icon at bounding box center [227, 150] width 10 height 10
click at [620, 28] on link "New Patients" at bounding box center [625, 22] width 85 height 23
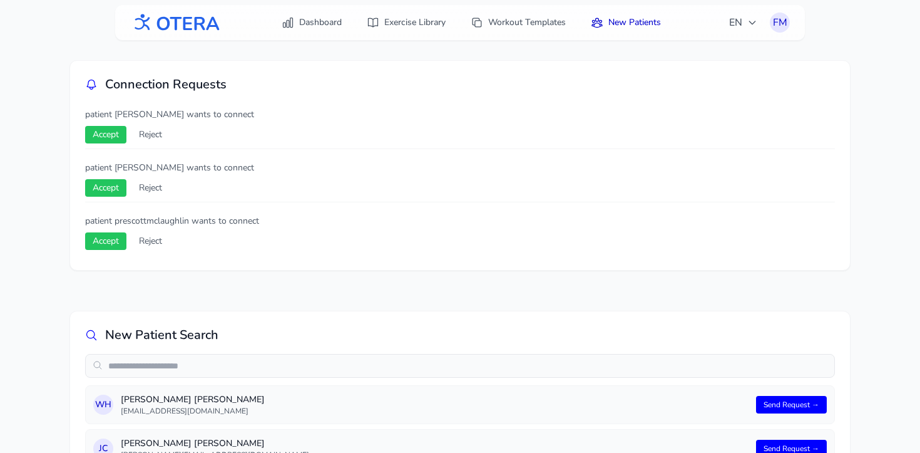
scroll to position [6, 0]
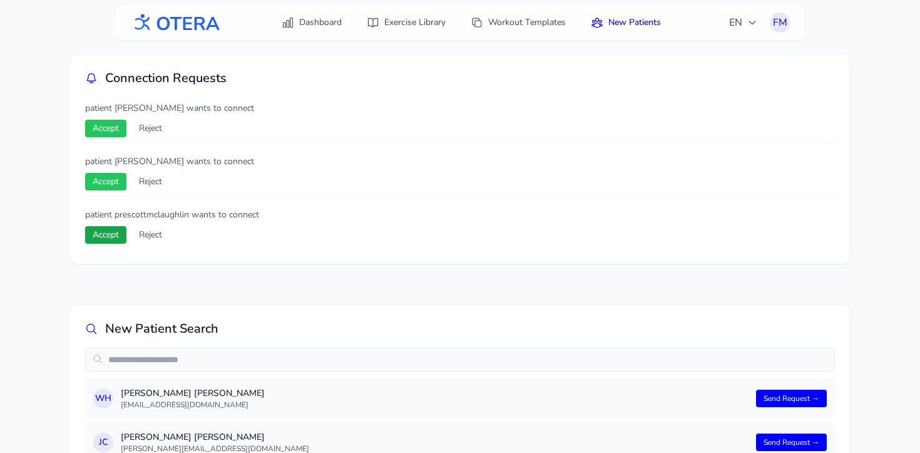
click at [113, 235] on button "Accept" at bounding box center [105, 235] width 41 height 18
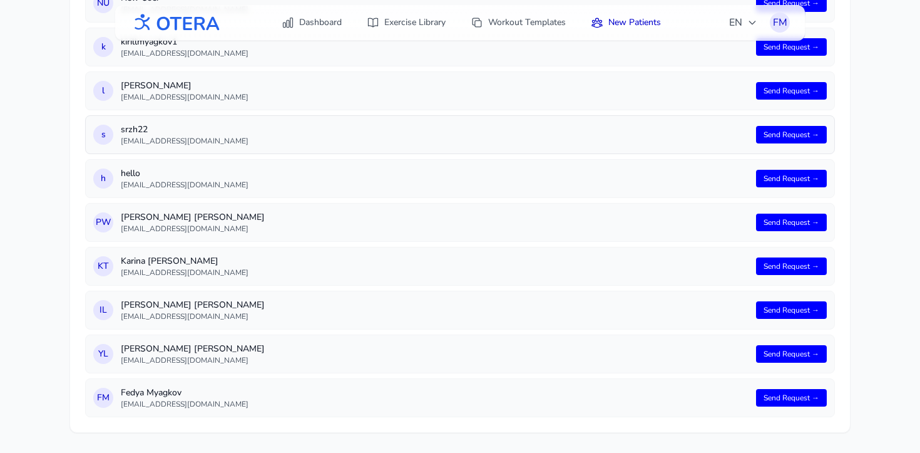
scroll to position [0, 0]
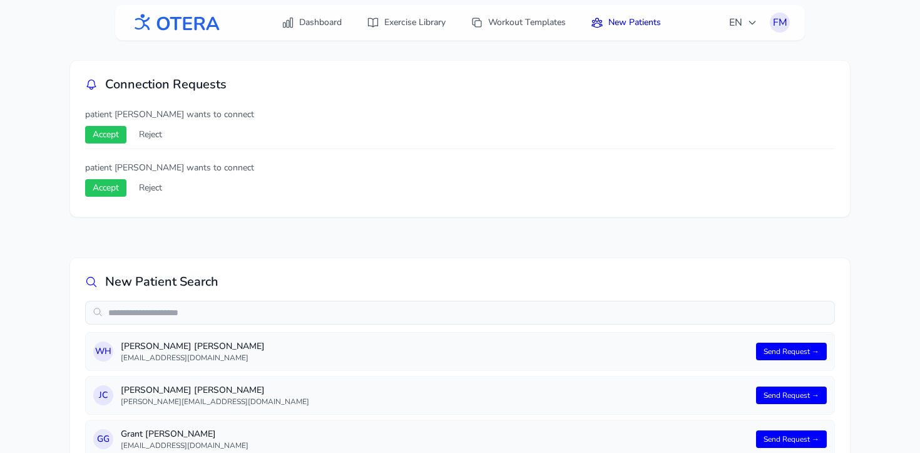
click at [207, 24] on img at bounding box center [175, 23] width 90 height 28
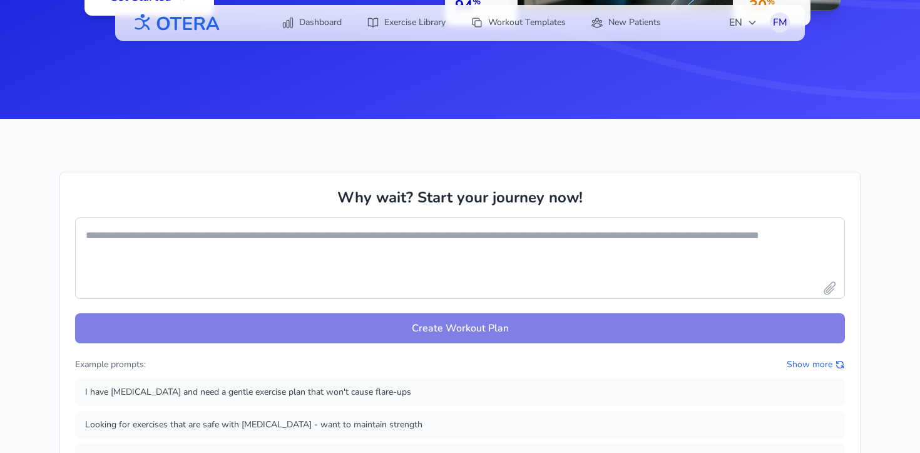
scroll to position [277, 0]
